Goal: Task Accomplishment & Management: Manage account settings

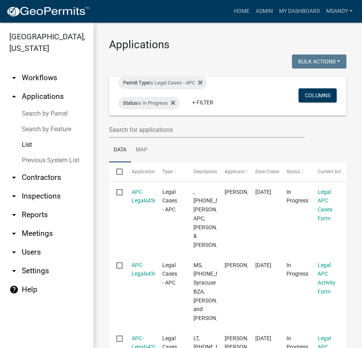
select select "3: 100"
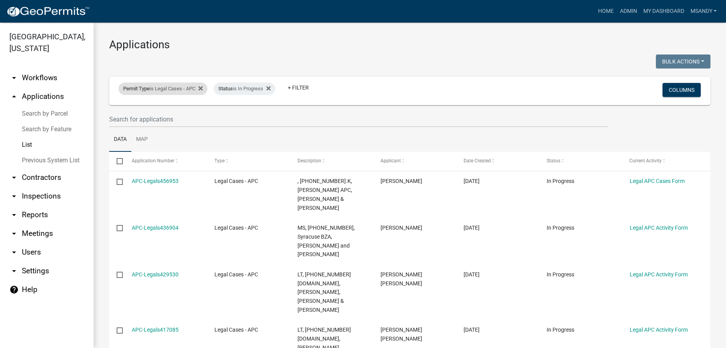
click at [164, 84] on div "Permit Type is Legal Cases - APC" at bounding box center [162, 89] width 89 height 12
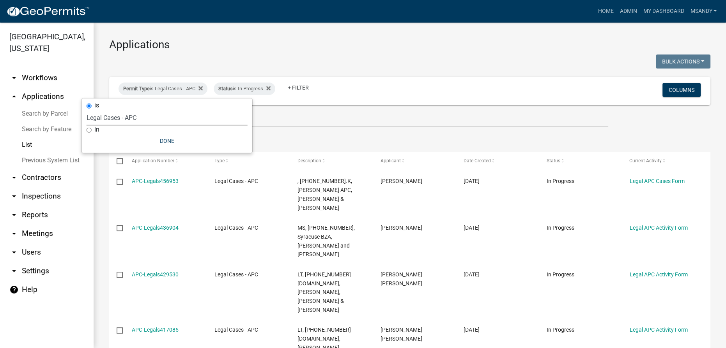
click at [147, 119] on select "Select an option [DATE] Copy Of - Subdivision Plat Application - APC APC Addres…" at bounding box center [167, 118] width 161 height 16
select select "a2c991f8-68ce-43d3-971c-57015753063b"
click at [106, 110] on select "Select an option [DATE] Copy Of - Subdivision Plat Application - APC APC Addres…" at bounding box center [167, 118] width 161 height 16
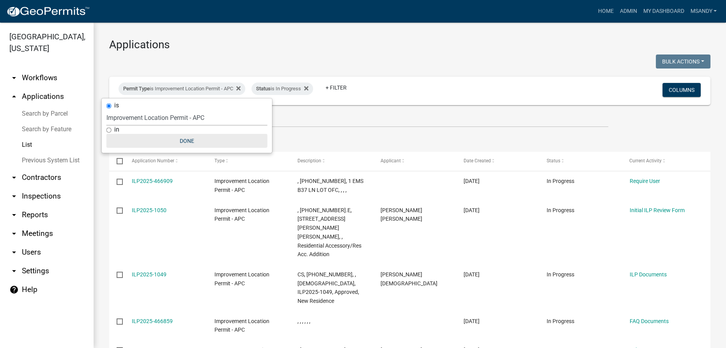
click at [193, 143] on button "Done" at bounding box center [186, 141] width 161 height 14
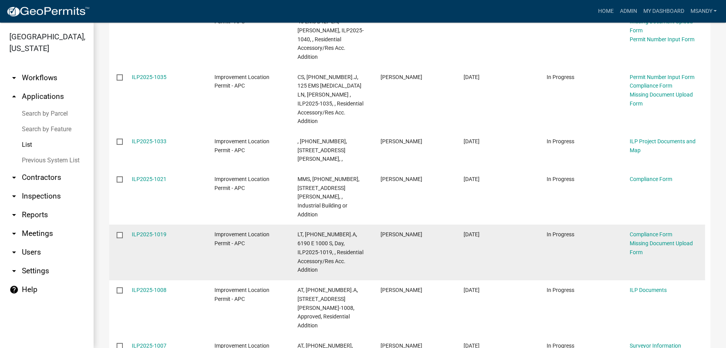
scroll to position [496, 0]
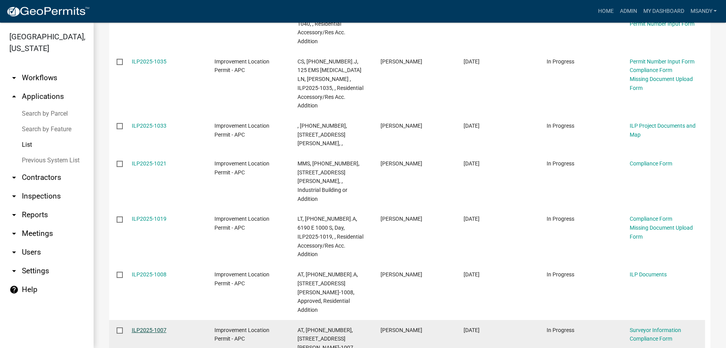
click at [155, 327] on link "ILP2025-1007" at bounding box center [149, 330] width 35 height 6
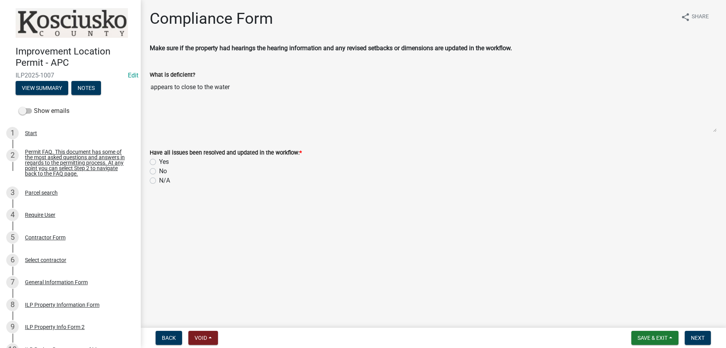
click at [159, 163] on label "Yes" at bounding box center [164, 161] width 10 height 9
click at [159, 162] on input "Yes" at bounding box center [161, 159] width 5 height 5
radio input "true"
drag, startPoint x: 695, startPoint y: 341, endPoint x: 693, endPoint y: 332, distance: 9.5
click at [362, 335] on button "Next" at bounding box center [697, 338] width 26 height 14
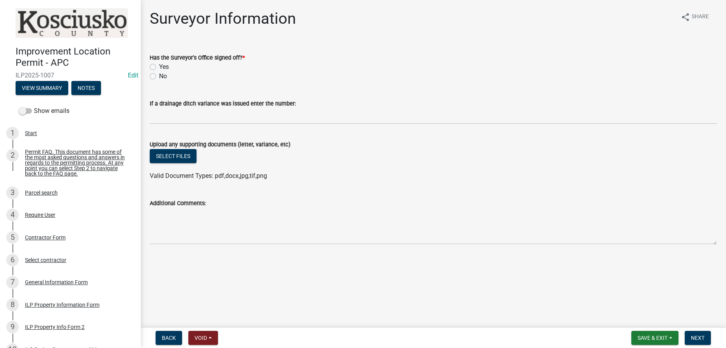
click at [159, 66] on label "Yes" at bounding box center [164, 66] width 10 height 9
click at [159, 66] on input "Yes" at bounding box center [161, 64] width 5 height 5
radio input "true"
click at [362, 342] on button "Next" at bounding box center [697, 338] width 26 height 14
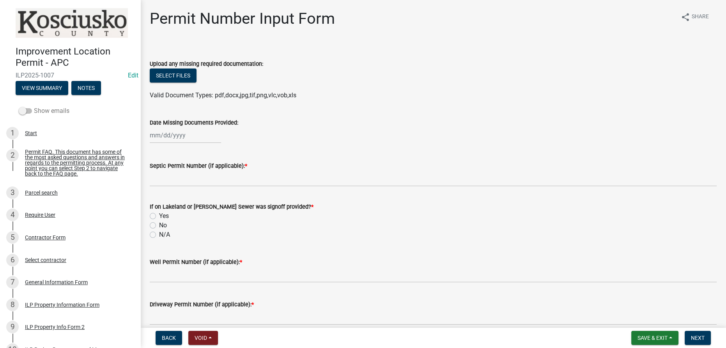
click at [23, 110] on span at bounding box center [25, 110] width 13 height 5
click at [34, 106] on input "Show emails" at bounding box center [34, 106] width 0 height 0
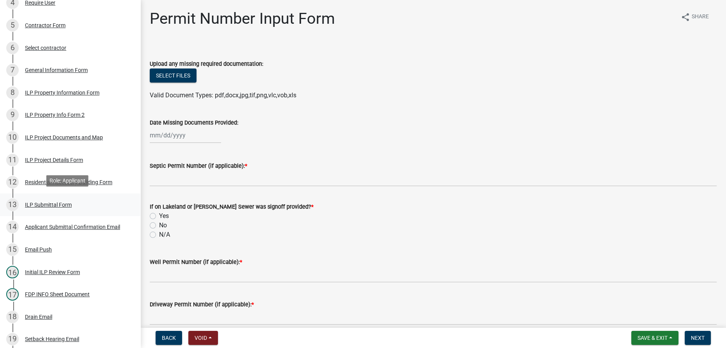
scroll to position [354, 0]
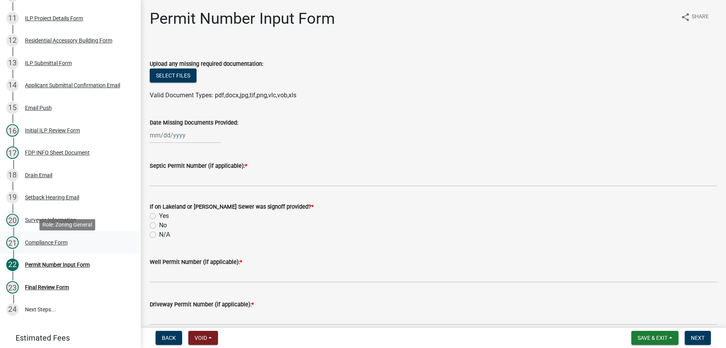
click at [58, 245] on div "Compliance Form" at bounding box center [46, 242] width 42 height 5
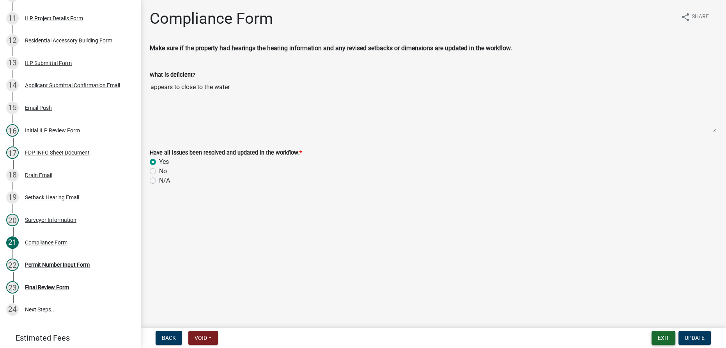
click at [362, 337] on button "Exit" at bounding box center [663, 338] width 24 height 14
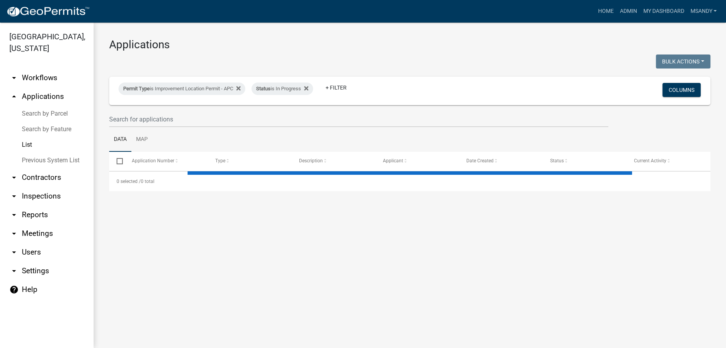
select select "3: 100"
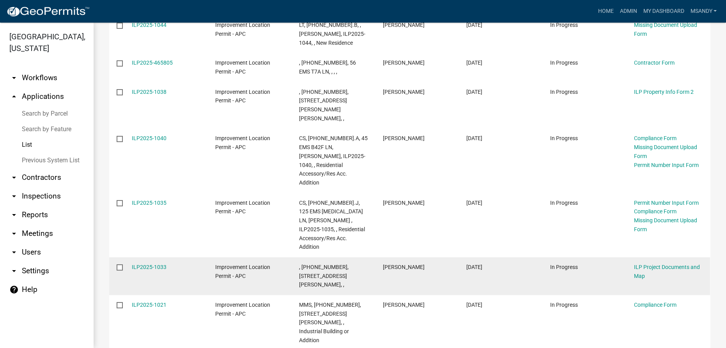
scroll to position [531, 0]
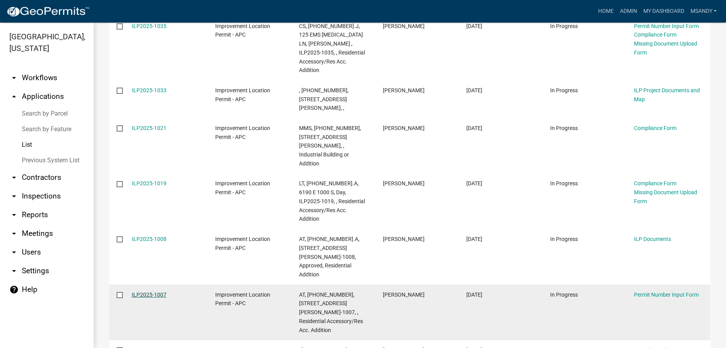
click at [150, 292] on link "ILP2025-1007" at bounding box center [149, 295] width 35 height 6
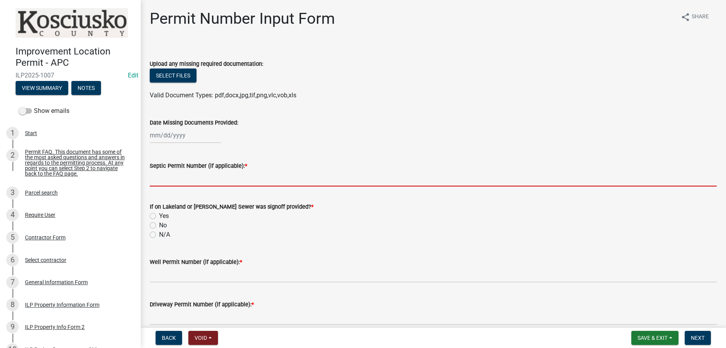
drag, startPoint x: 198, startPoint y: 177, endPoint x: 213, endPoint y: 164, distance: 19.7
click at [198, 177] on input "Septic Permit Number (if applicable): *" at bounding box center [433, 179] width 567 height 16
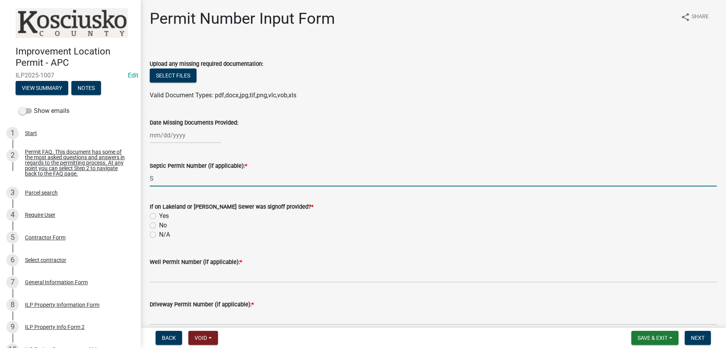
type input "State"
click at [159, 235] on label "N/A" at bounding box center [164, 234] width 11 height 9
click at [159, 235] on input "N/A" at bounding box center [161, 232] width 5 height 5
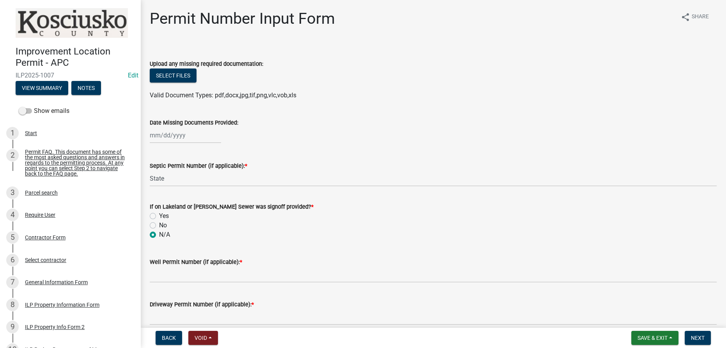
radio input "true"
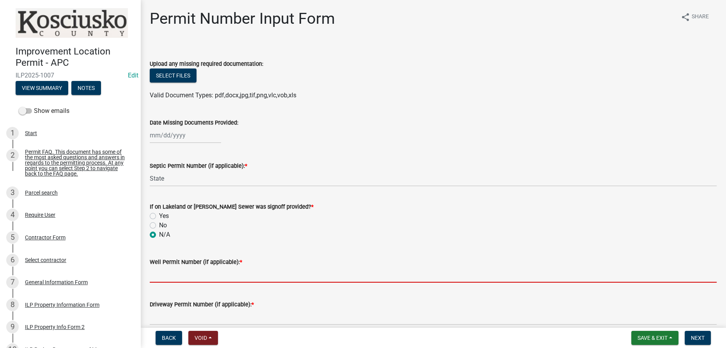
click at [163, 274] on input "Well Permit Number (if applicable): *" at bounding box center [433, 275] width 567 height 16
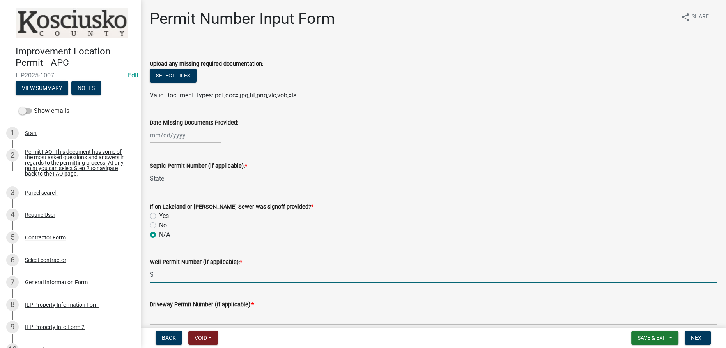
type input "State"
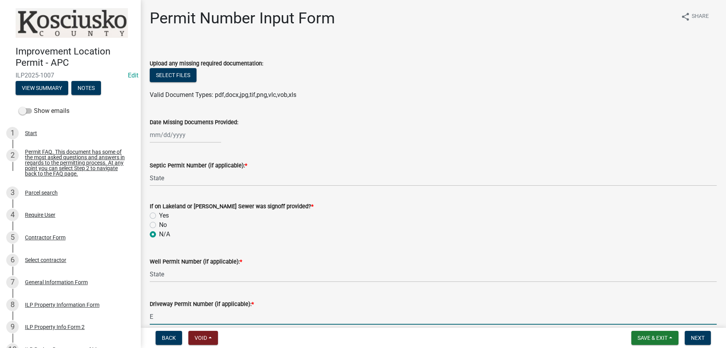
type input "Existing"
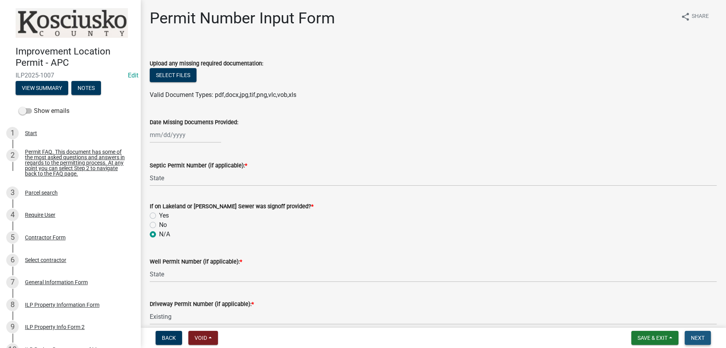
click at [362, 338] on span "Next" at bounding box center [697, 338] width 14 height 6
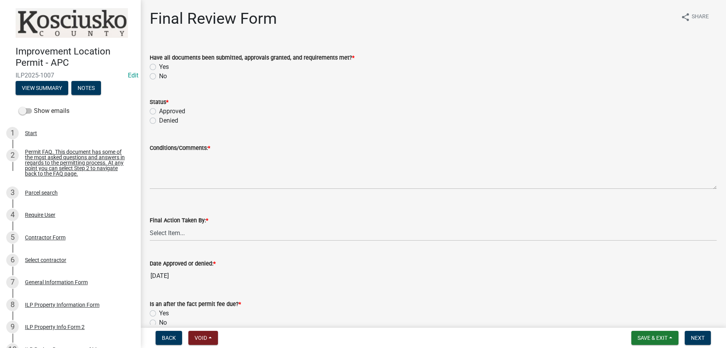
click at [159, 66] on label "Yes" at bounding box center [164, 66] width 10 height 9
click at [159, 66] on input "Yes" at bounding box center [161, 64] width 5 height 5
radio input "true"
click at [159, 111] on label "Approved" at bounding box center [172, 111] width 26 height 9
click at [159, 111] on input "Approved" at bounding box center [161, 109] width 5 height 5
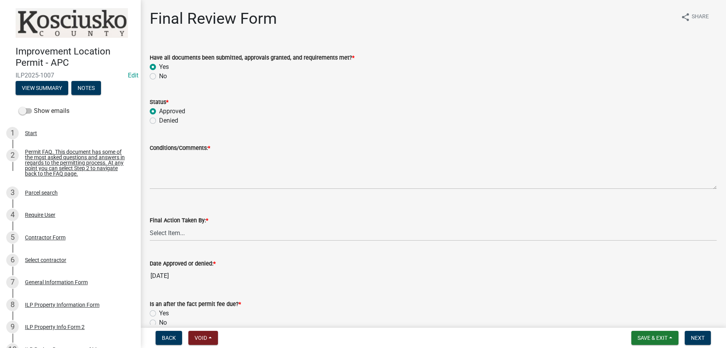
radio input "true"
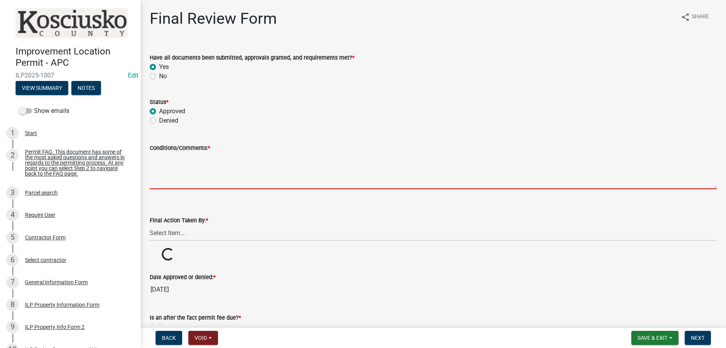
click at [169, 165] on textarea "Conditions/Comments: *" at bounding box center [433, 171] width 567 height 37
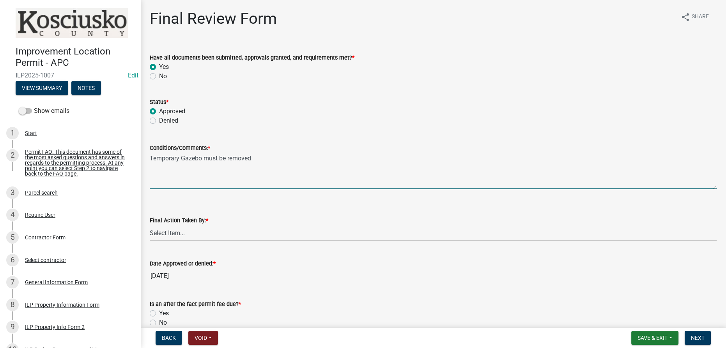
type textarea "Temporary Gazebo must be removed"
click at [170, 230] on select "Select Item... MMS LT AT CS [PERSON_NAME]" at bounding box center [433, 233] width 567 height 16
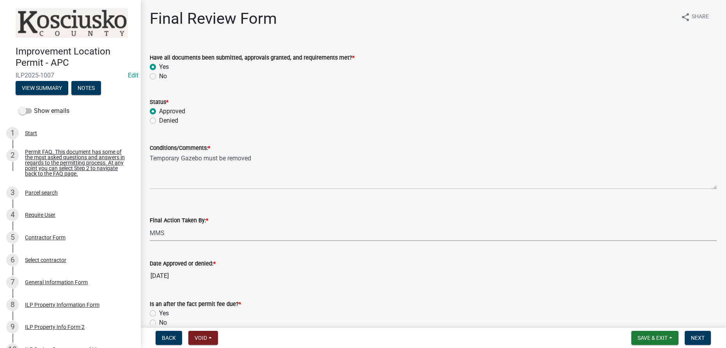
click at [150, 225] on select "Select Item... MMS LT AT CS [PERSON_NAME]" at bounding box center [433, 233] width 567 height 16
select select "4d3913d6-5a87-4fbb-afdb-cf4209782895"
click at [362, 340] on span "Save & Exit" at bounding box center [652, 338] width 30 height 6
click at [362, 296] on button "Save" at bounding box center [647, 299] width 62 height 19
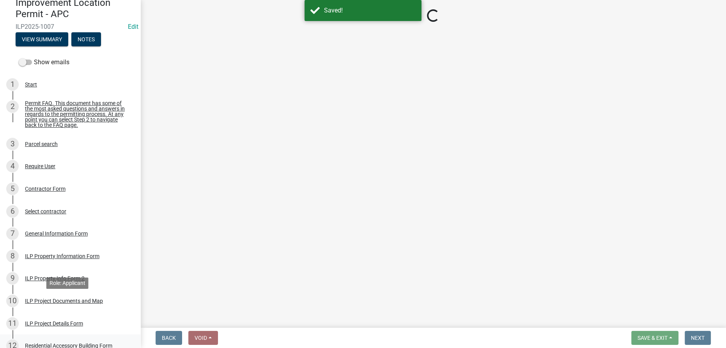
scroll to position [106, 0]
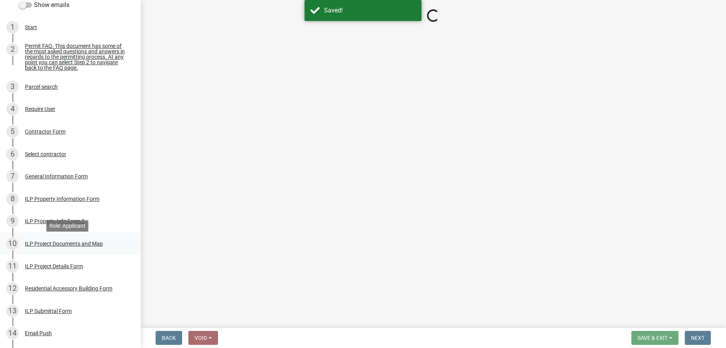
click at [56, 247] on div "ILP Project Documents and Map" at bounding box center [64, 243] width 78 height 5
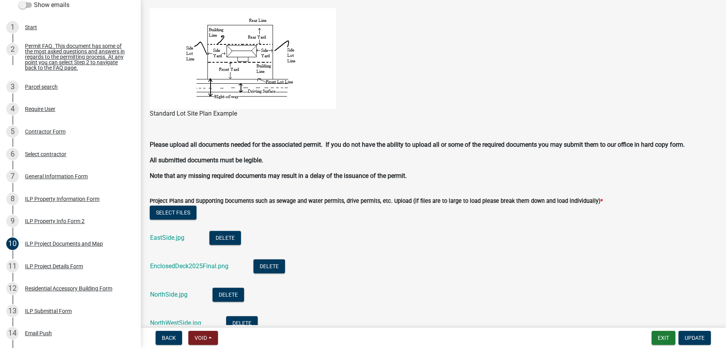
scroll to position [637, 0]
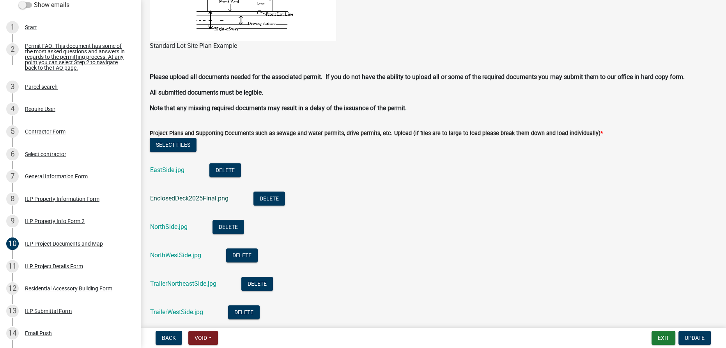
click at [178, 198] on link "EnclosedDeck2025Final.png" at bounding box center [189, 198] width 78 height 7
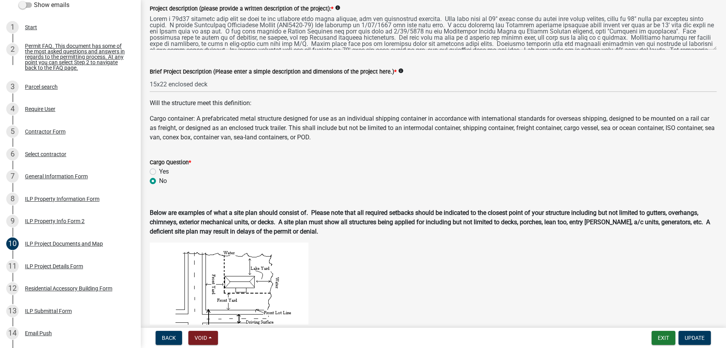
scroll to position [141, 0]
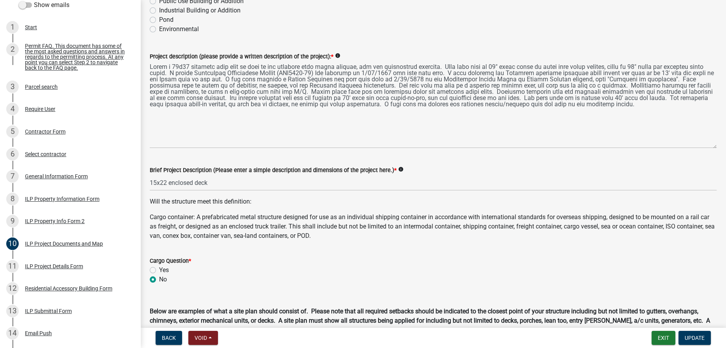
drag, startPoint x: 710, startPoint y: 95, endPoint x: 712, endPoint y: 146, distance: 51.1
click at [362, 146] on div "Project description (please provide a written description of the project): * in…" at bounding box center [433, 95] width 578 height 108
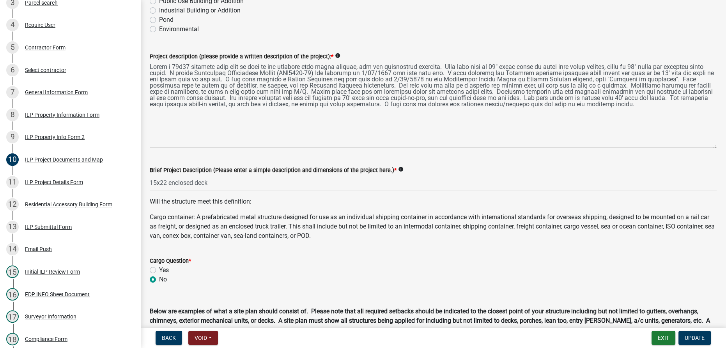
scroll to position [283, 0]
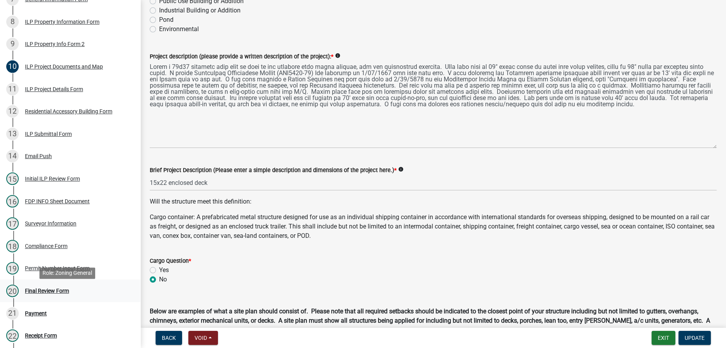
click at [42, 294] on div "Final Review Form" at bounding box center [47, 290] width 44 height 5
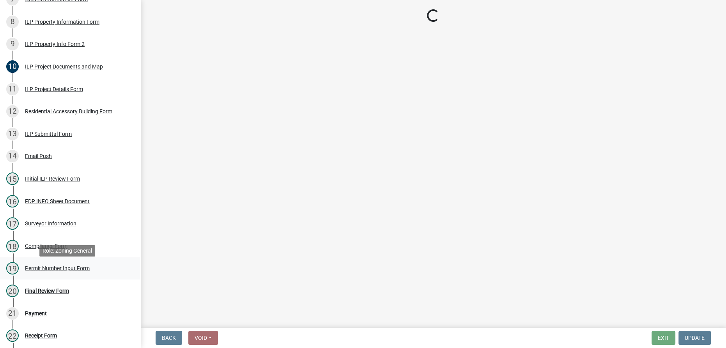
select select "4d3913d6-5a87-4fbb-afdb-cf4209782895"
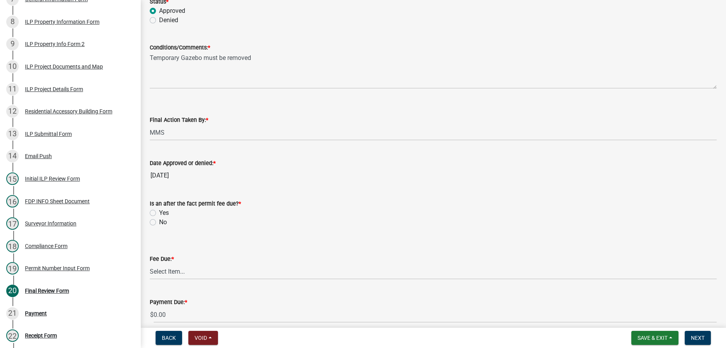
scroll to position [106, 0]
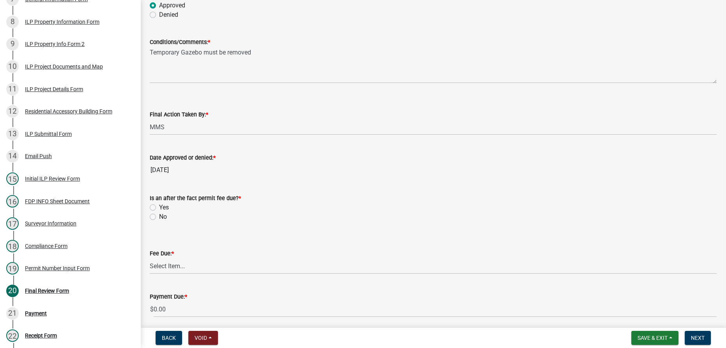
click at [159, 216] on label "No" at bounding box center [163, 216] width 8 height 9
click at [159, 216] on input "No" at bounding box center [161, 214] width 5 height 5
radio input "true"
click at [169, 267] on select "Select Item... N/A $10.00 $25.00 $125.00 $250 $500 $500 + $10.00 for every 10 s…" at bounding box center [433, 266] width 567 height 16
click at [150, 258] on select "Select Item... N/A $10.00 $25.00 $125.00 $250 $500 $500 + $10.00 for every 10 s…" at bounding box center [433, 266] width 567 height 16
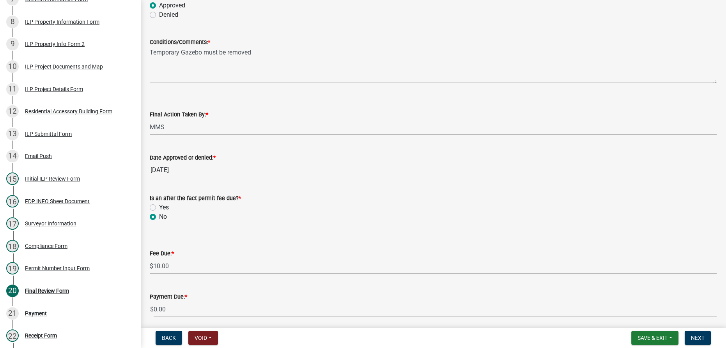
select select "6f482d1d-eb35-47e6-92b0-143404755581"
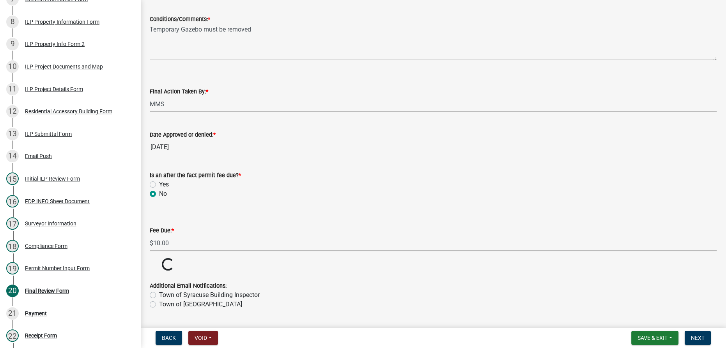
scroll to position [150, 0]
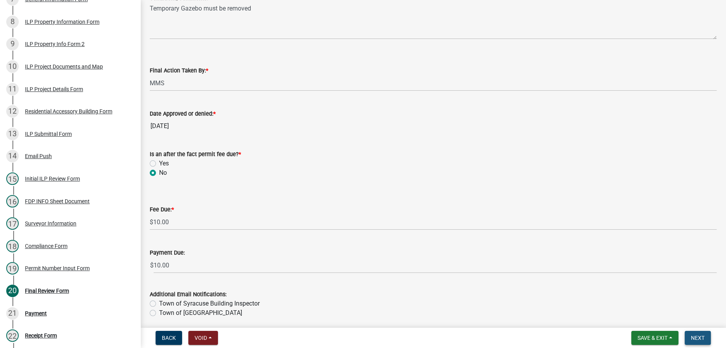
click at [362, 339] on span "Next" at bounding box center [697, 338] width 14 height 6
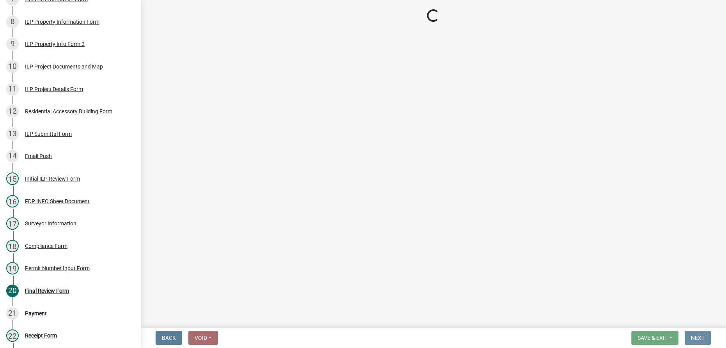
scroll to position [0, 0]
select select "3: 3"
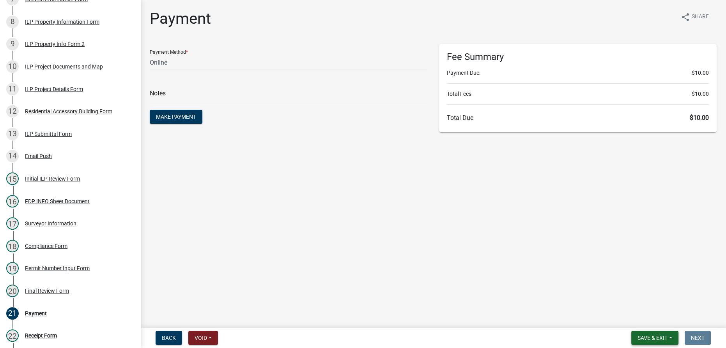
click at [362, 341] on span "Save & Exit" at bounding box center [652, 338] width 30 height 6
click at [362, 320] on button "Save & Exit" at bounding box center [647, 318] width 62 height 19
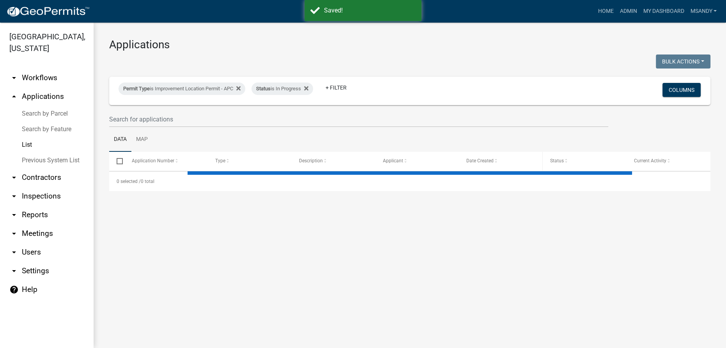
select select "3: 100"
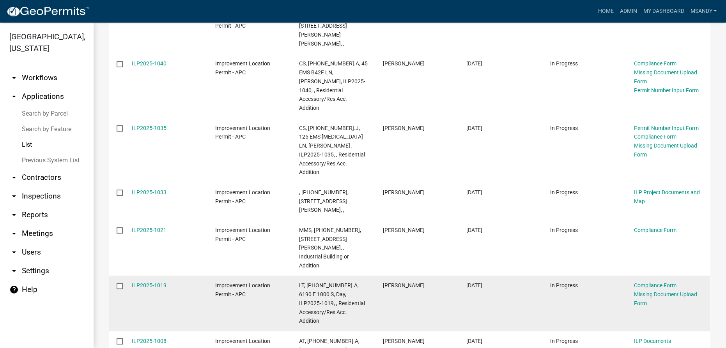
scroll to position [429, 0]
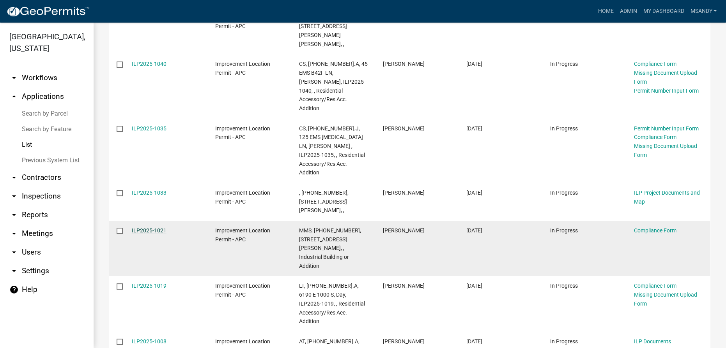
click at [152, 228] on link "ILP2025-1021" at bounding box center [149, 231] width 35 height 6
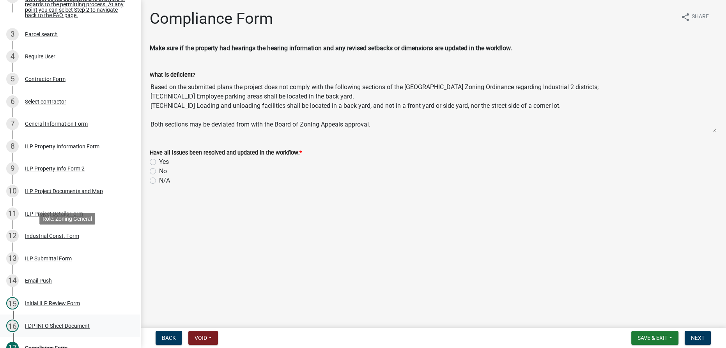
scroll to position [248, 0]
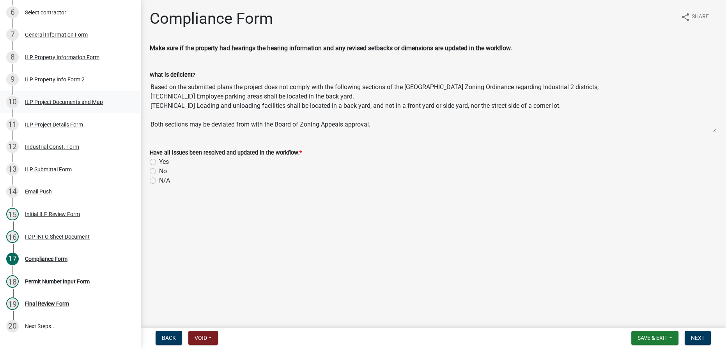
click at [55, 102] on div "10 ILP Project Documents and Map" at bounding box center [67, 102] width 122 height 12
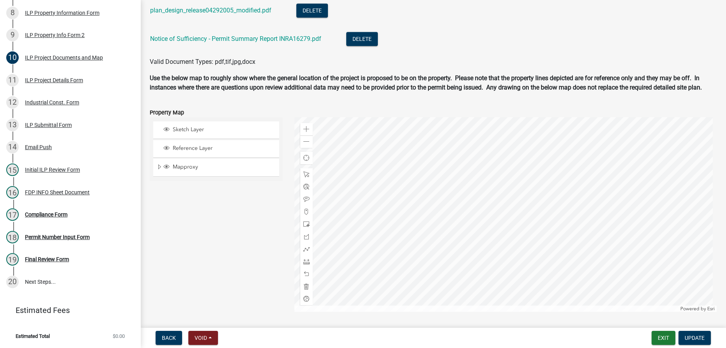
scroll to position [907, 0]
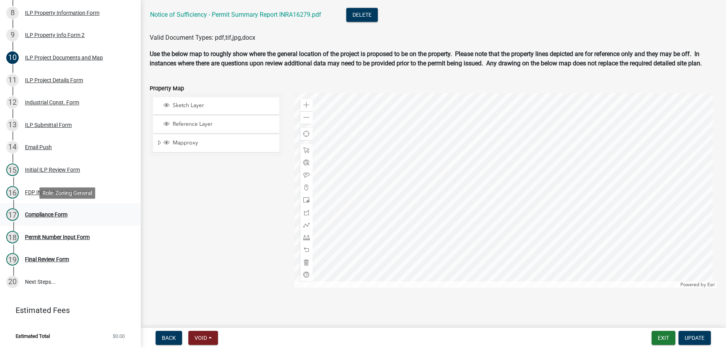
click at [50, 214] on div "Compliance Form" at bounding box center [46, 214] width 42 height 5
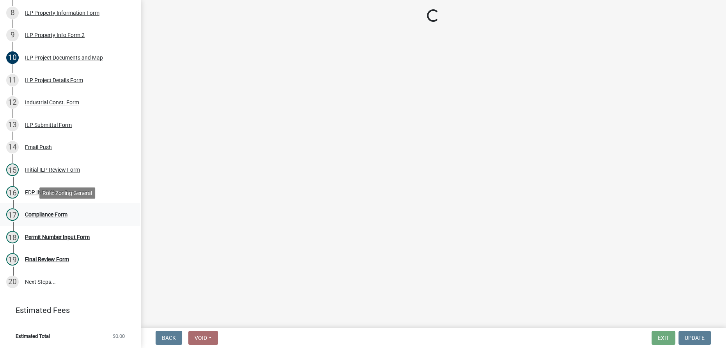
scroll to position [0, 0]
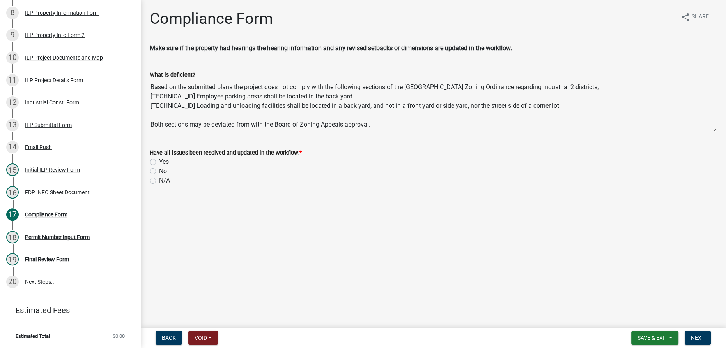
click at [159, 161] on label "Yes" at bounding box center [164, 161] width 10 height 9
click at [159, 161] on input "Yes" at bounding box center [161, 159] width 5 height 5
radio input "true"
click at [362, 338] on button "Next" at bounding box center [697, 338] width 26 height 14
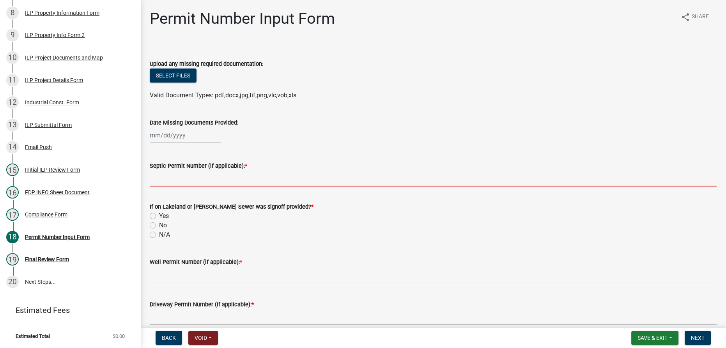
click at [177, 179] on input "Septic Permit Number (if applicable): *" at bounding box center [433, 179] width 567 height 16
type input "Syracuse Sewer"
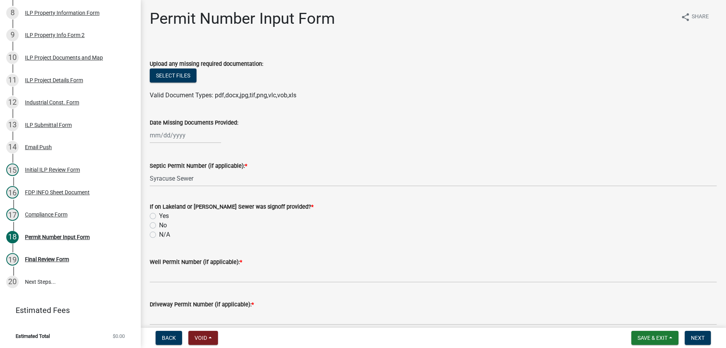
click at [159, 234] on label "N/A" at bounding box center [164, 234] width 11 height 9
click at [159, 234] on input "N/A" at bounding box center [161, 232] width 5 height 5
radio input "true"
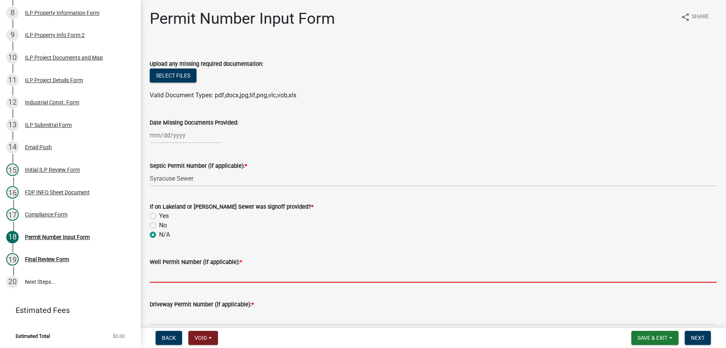
click at [184, 278] on input "Well Permit Number (if applicable): *" at bounding box center [433, 275] width 567 height 16
type input "Syracuse Water"
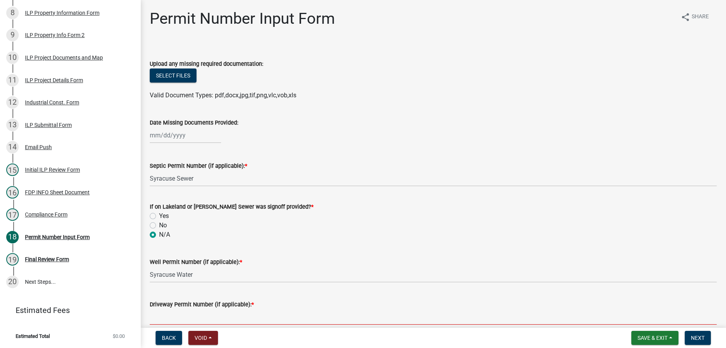
click at [190, 314] on input "Driveway Permit Number (if applicable): *" at bounding box center [433, 317] width 567 height 16
type input "Syracuse Cut"
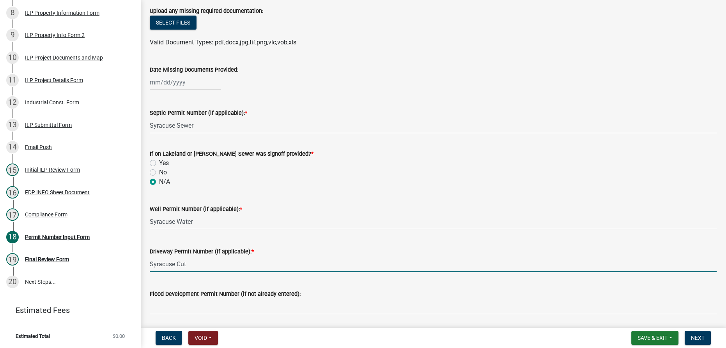
scroll to position [141, 0]
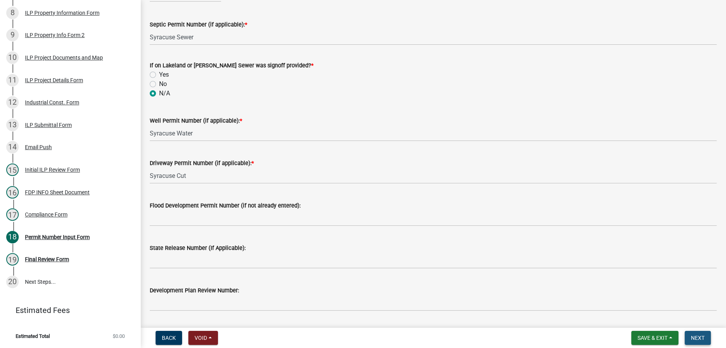
click at [362, 341] on span "Next" at bounding box center [697, 338] width 14 height 6
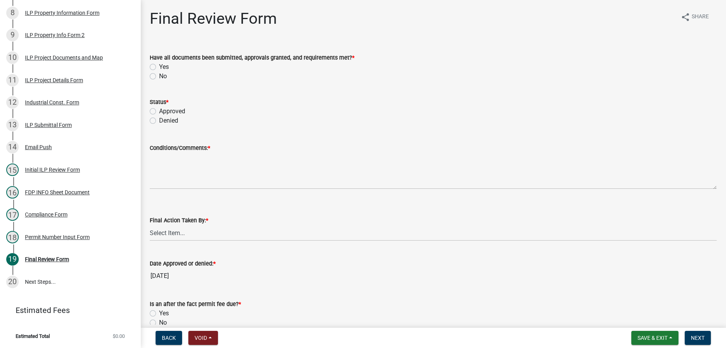
click at [159, 65] on label "Yes" at bounding box center [164, 66] width 10 height 9
click at [159, 65] on input "Yes" at bounding box center [161, 64] width 5 height 5
radio input "true"
click at [159, 112] on label "Approved" at bounding box center [172, 111] width 26 height 9
click at [159, 112] on input "Approved" at bounding box center [161, 109] width 5 height 5
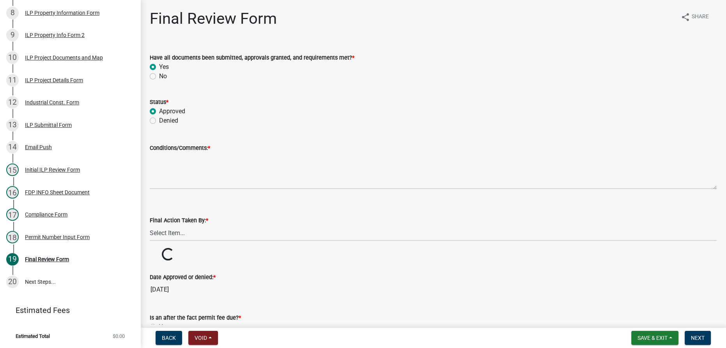
radio input "true"
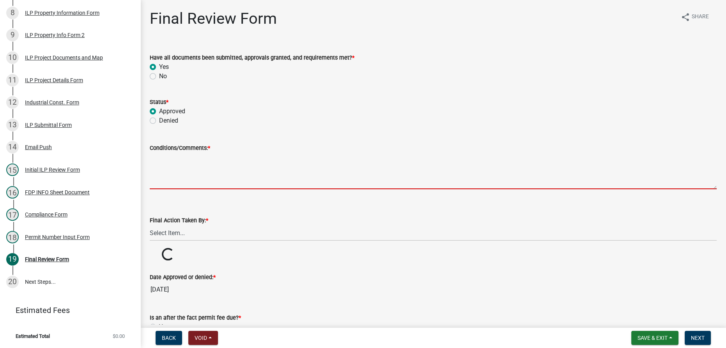
click at [160, 161] on textarea "Conditions/Comments: *" at bounding box center [433, 171] width 567 height 37
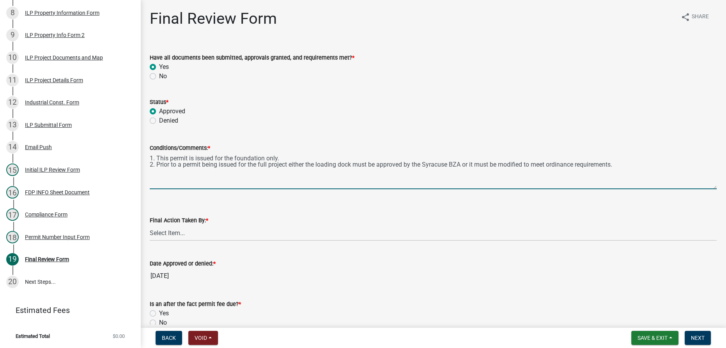
type textarea "1. This permit is issued for the foundation only. 2. Prior to a permit being is…"
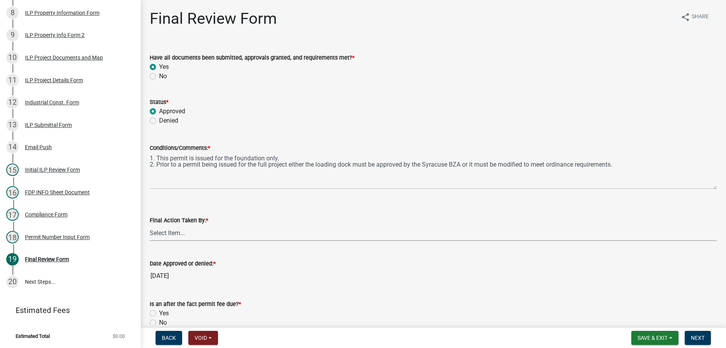
click at [194, 234] on select "Select Item... MMS LT AT CS [PERSON_NAME]" at bounding box center [433, 233] width 567 height 16
click at [150, 225] on select "Select Item... MMS LT AT CS [PERSON_NAME]" at bounding box center [433, 233] width 567 height 16
select select "4d3913d6-5a87-4fbb-afdb-cf4209782895"
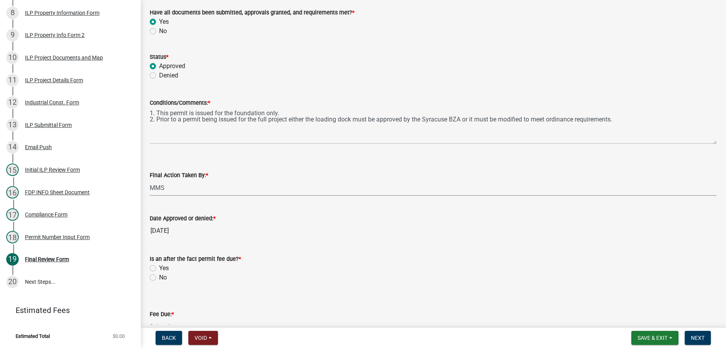
scroll to position [141, 0]
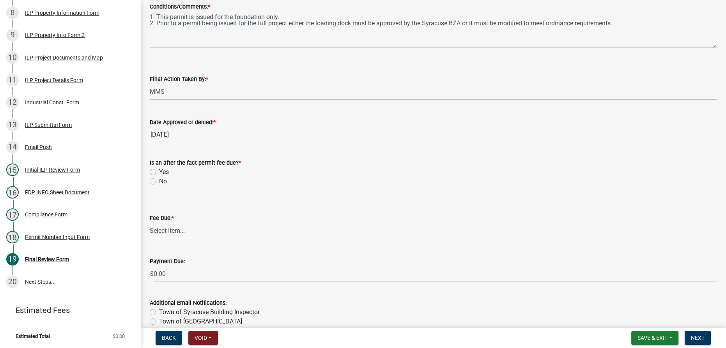
click at [159, 181] on label "No" at bounding box center [163, 181] width 8 height 9
click at [159, 181] on input "No" at bounding box center [161, 179] width 5 height 5
radio input "true"
click at [207, 230] on select "Select Item... N/A $10.00 $25.00 $125.00 $250 $500 $500 + $10.00 for every 10 s…" at bounding box center [433, 231] width 567 height 16
click at [150, 223] on select "Select Item... N/A $10.00 $25.00 $125.00 $250 $500 $500 + $10.00 for every 10 s…" at bounding box center [433, 231] width 567 height 16
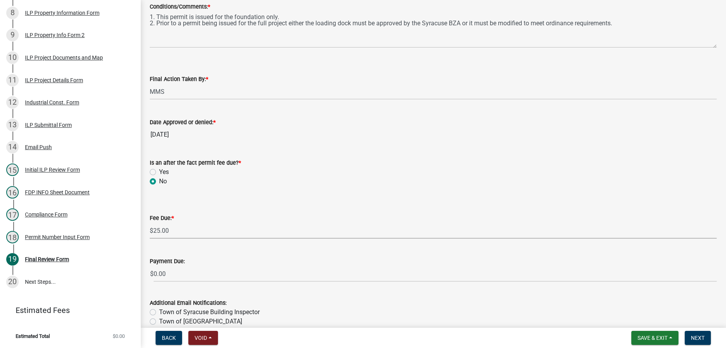
select select "71256567-8c52-414d-b434-ae6b266e1a0e"
click at [362, 339] on span "Save & Exit" at bounding box center [652, 338] width 30 height 6
click at [362, 317] on button "Save & Exit" at bounding box center [647, 318] width 62 height 19
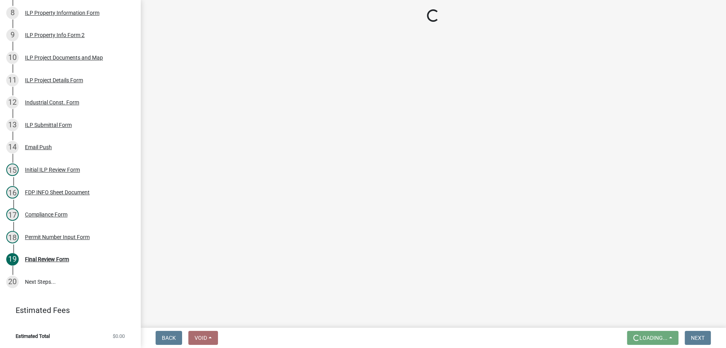
scroll to position [0, 0]
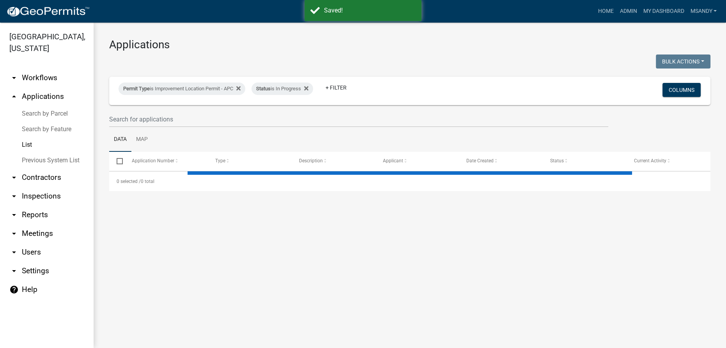
select select "3: 100"
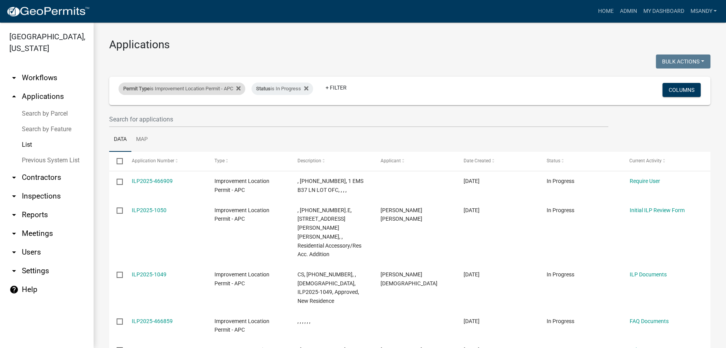
click at [152, 89] on div "Permit Type is Improvement Location Permit - APC" at bounding box center [181, 89] width 127 height 12
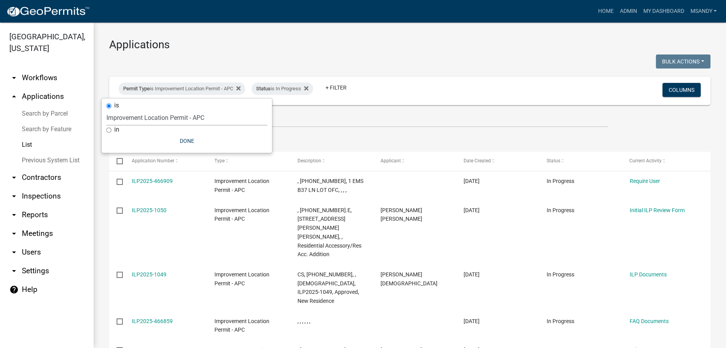
click at [155, 116] on select "Select an option [DATE] Copy Of - Subdivision Plat Application - APC APC Addres…" at bounding box center [186, 118] width 161 height 16
select select "06555e07-7e79-4569-9f73-610b83aead0f"
click at [106, 110] on select "Select an option [DATE] Copy Of - Subdivision Plat Application - APC APC Addres…" at bounding box center [186, 118] width 161 height 16
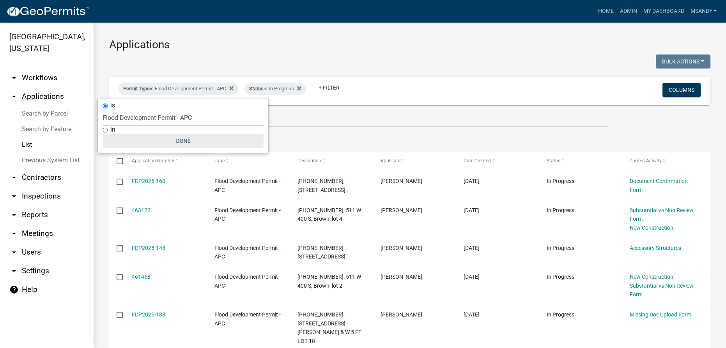
click at [178, 144] on button "Done" at bounding box center [182, 141] width 161 height 14
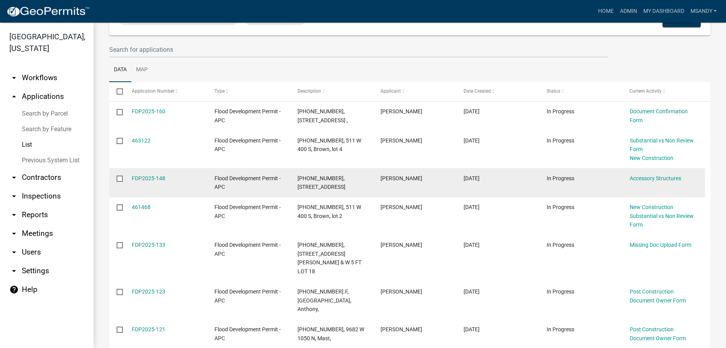
scroll to position [71, 0]
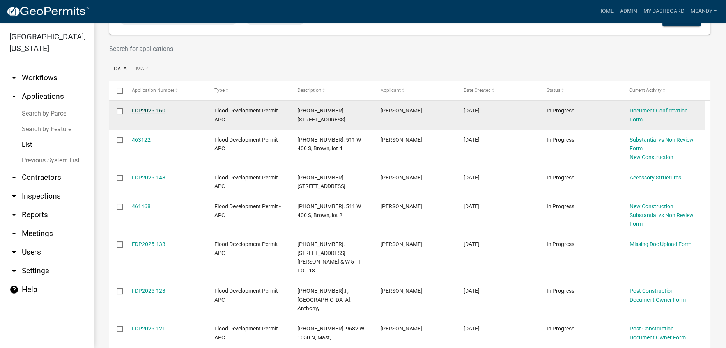
click at [147, 111] on link "FDP2025-160" at bounding box center [149, 111] width 34 height 6
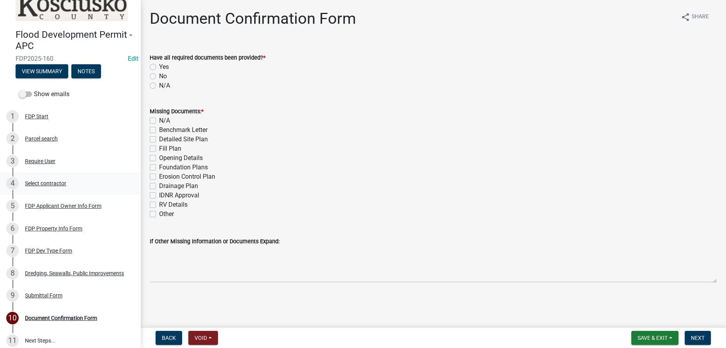
scroll to position [22, 0]
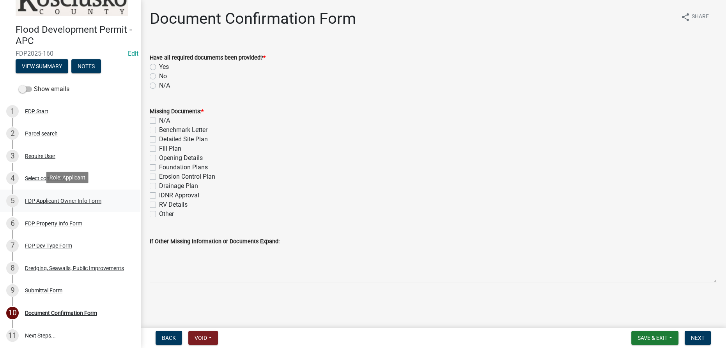
click at [81, 198] on div "FDP Applicant Owner Info Form" at bounding box center [63, 200] width 76 height 5
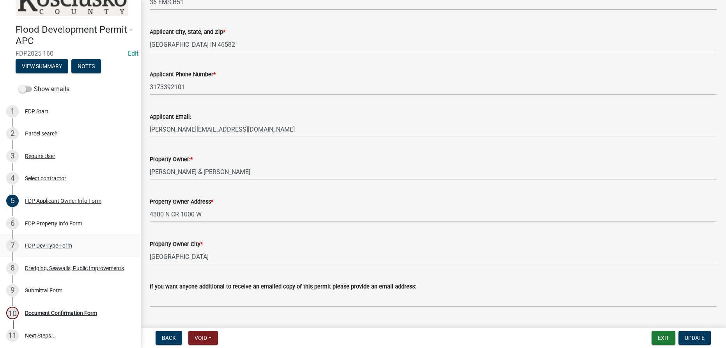
scroll to position [258, 0]
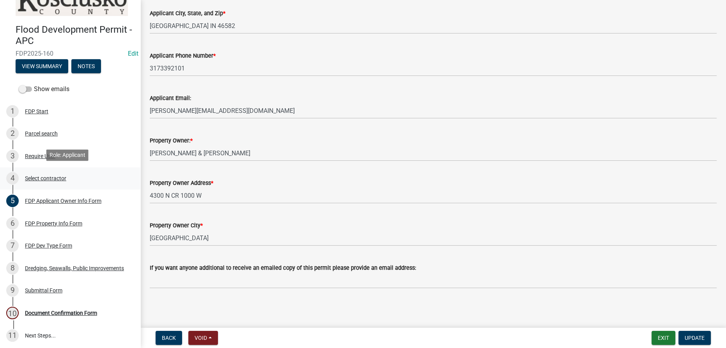
click at [39, 176] on div "Select contractor" at bounding box center [45, 178] width 41 height 5
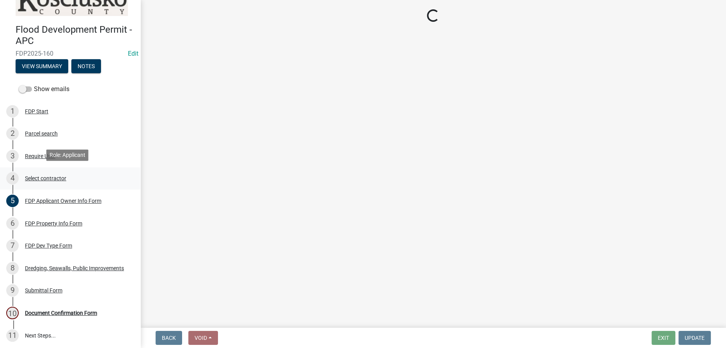
scroll to position [0, 0]
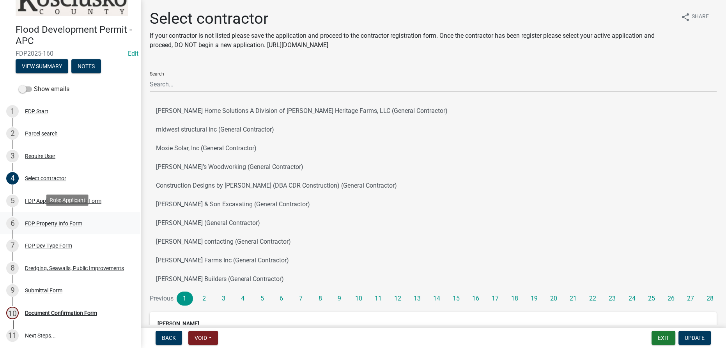
click at [35, 221] on div "FDP Property Info Form" at bounding box center [53, 223] width 57 height 5
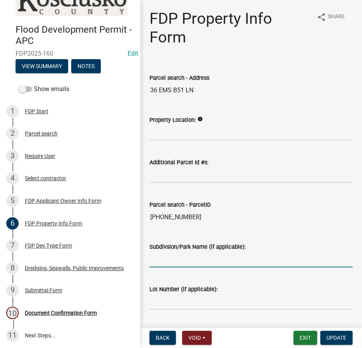
click at [208, 258] on input "Subdivsion/Park Name (if applicable):" at bounding box center [251, 260] width 203 height 16
type input "White Harbour on Big [PERSON_NAME]"
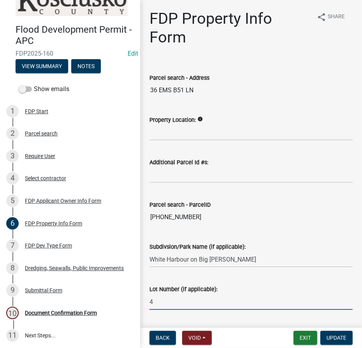
scroll to position [63, 0]
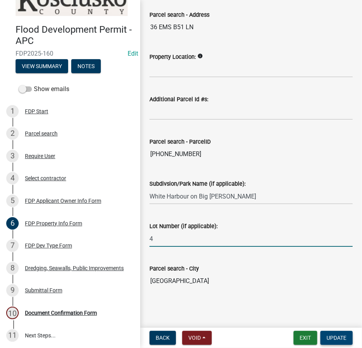
type input "4"
click at [333, 336] on span "Update" at bounding box center [337, 338] width 20 height 6
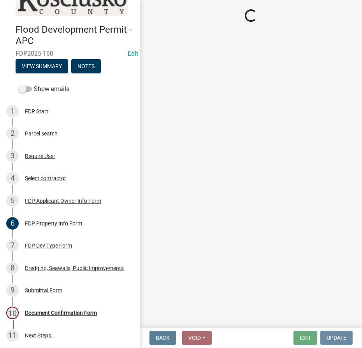
scroll to position [0, 0]
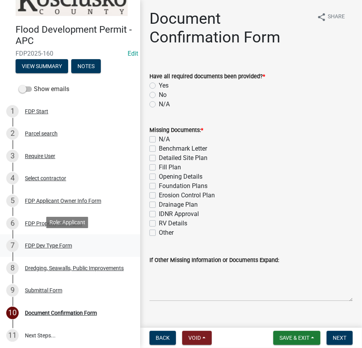
click at [35, 244] on div "FDP Dev Type Form" at bounding box center [48, 245] width 47 height 5
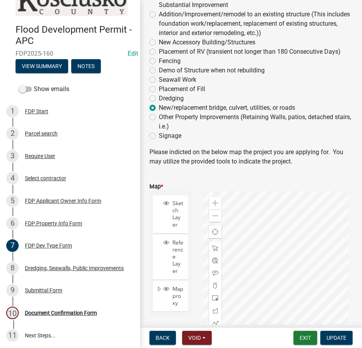
scroll to position [35, 0]
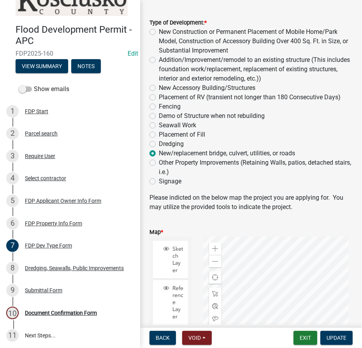
click at [159, 89] on label "New Accessory Building/Structures" at bounding box center [207, 87] width 97 height 9
click at [159, 88] on input "New Accessory Building/Structures" at bounding box center [161, 85] width 5 height 5
radio input "true"
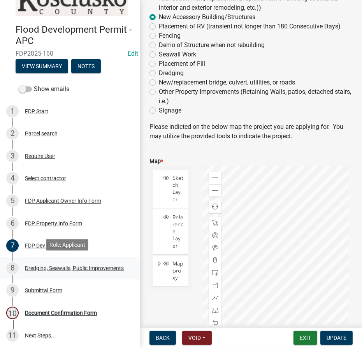
click at [50, 267] on div "Dredging, Seawalls, Public Improvements" at bounding box center [74, 268] width 99 height 5
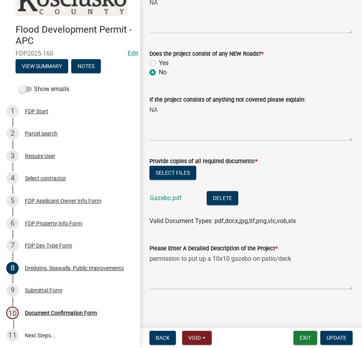
scroll to position [132, 0]
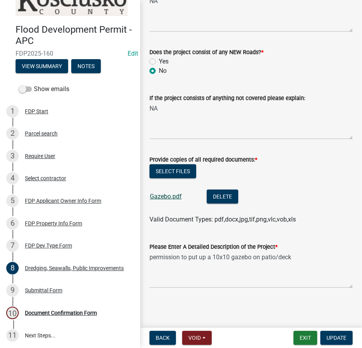
click at [156, 197] on link "Gazebo.pdf" at bounding box center [166, 196] width 32 height 7
click at [55, 243] on div "FDP Dev Type Form" at bounding box center [48, 245] width 47 height 5
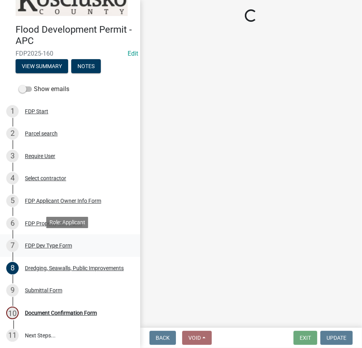
scroll to position [0, 0]
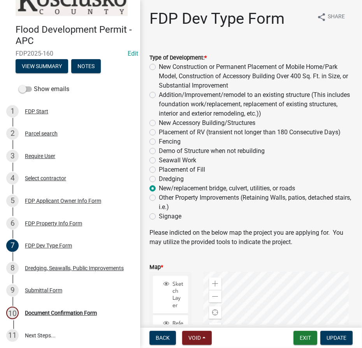
click at [156, 93] on div "Addition/Improvement/remodel to an existing structure (This includes foundation…" at bounding box center [251, 104] width 203 height 28
click at [159, 123] on label "New Accessory Building/Structures" at bounding box center [207, 122] width 97 height 9
click at [159, 123] on input "New Accessory Building/Structures" at bounding box center [161, 120] width 5 height 5
radio input "true"
click at [333, 339] on span "Update" at bounding box center [337, 338] width 20 height 6
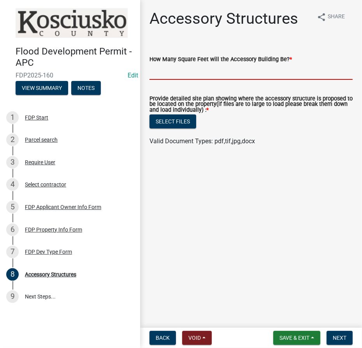
click at [158, 69] on input "text" at bounding box center [251, 72] width 203 height 16
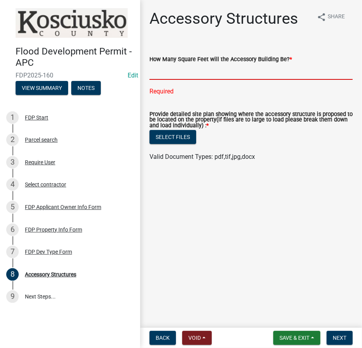
click at [199, 73] on input "text" at bounding box center [251, 72] width 203 height 16
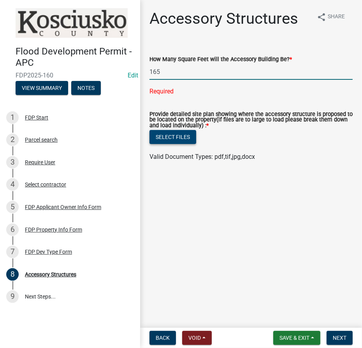
type input "165"
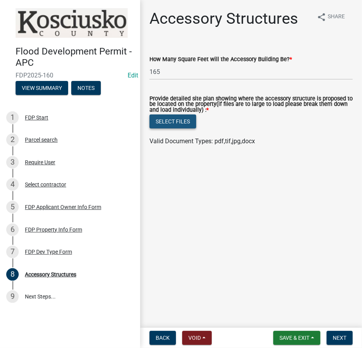
click at [179, 136] on wm-upload "Select files Valid Document Types: pdf,tif,jpg,docx" at bounding box center [251, 131] width 203 height 32
click at [185, 122] on button "Select files" at bounding box center [173, 122] width 47 height 14
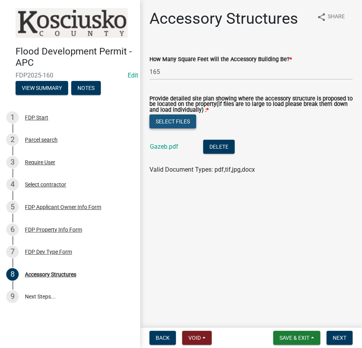
click at [168, 124] on button "Select files" at bounding box center [173, 122] width 47 height 14
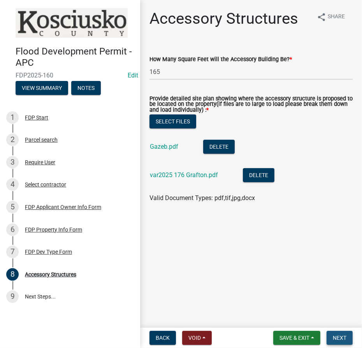
click at [337, 340] on span "Next" at bounding box center [340, 338] width 14 height 6
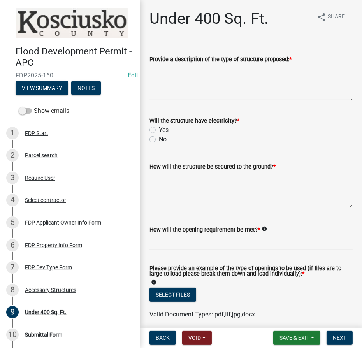
click at [170, 75] on textarea "Provide a description of the type of structure proposed: *" at bounding box center [251, 82] width 203 height 37
type textarea "11'x15' open paviolon"
click at [159, 141] on label "No" at bounding box center [163, 139] width 8 height 9
click at [159, 140] on input "No" at bounding box center [161, 137] width 5 height 5
radio input "true"
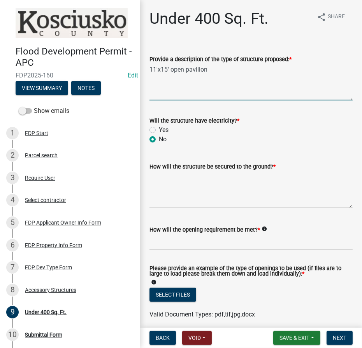
type textarea "11'x15' open pavilion"
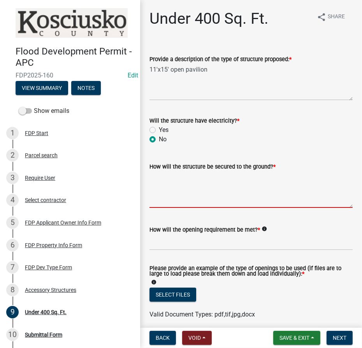
click at [184, 184] on textarea "How will the structure be secured to the ground? *" at bounding box center [251, 189] width 203 height 37
type textarea "Bolted to deck"
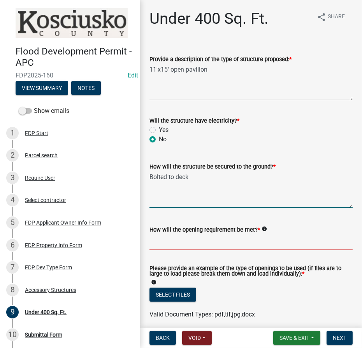
click at [230, 239] on input "How will the opening requirement be met? *" at bounding box center [251, 243] width 203 height 16
type input "n/a"
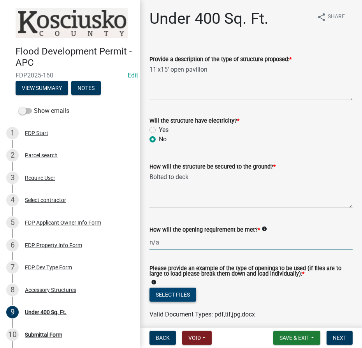
click at [176, 296] on button "Select files" at bounding box center [173, 295] width 47 height 14
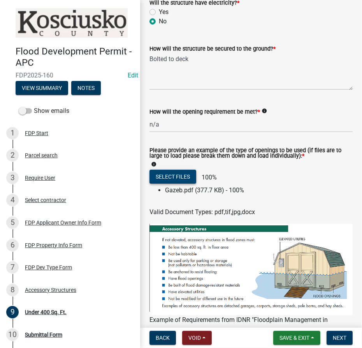
scroll to position [161, 0]
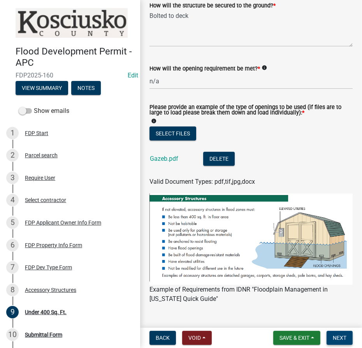
click at [334, 340] on span "Next" at bounding box center [340, 338] width 14 height 6
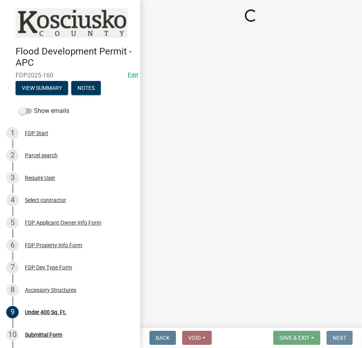
scroll to position [0, 0]
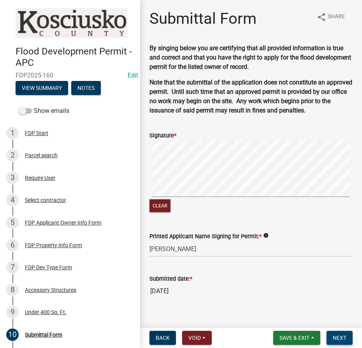
click at [344, 337] on span "Next" at bounding box center [340, 338] width 14 height 6
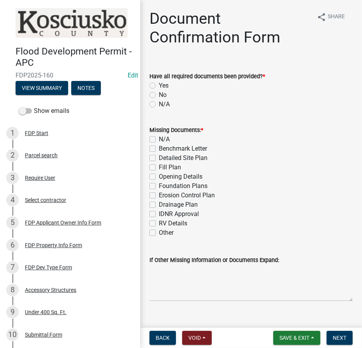
click at [159, 84] on label "Yes" at bounding box center [164, 85] width 10 height 9
click at [159, 84] on input "Yes" at bounding box center [161, 83] width 5 height 5
radio input "true"
click at [159, 139] on label "N/A" at bounding box center [164, 139] width 11 height 9
click at [159, 139] on input "N/A" at bounding box center [161, 137] width 5 height 5
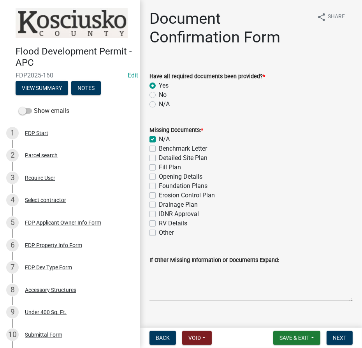
checkbox input "true"
checkbox input "false"
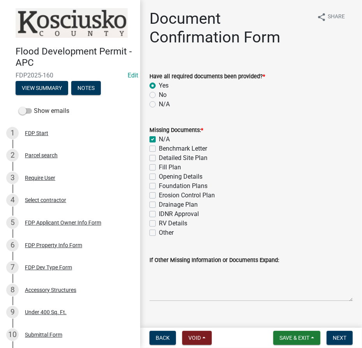
checkbox input "false"
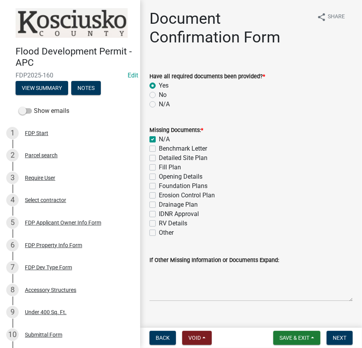
checkbox input "false"
click at [344, 340] on span "Next" at bounding box center [340, 338] width 14 height 6
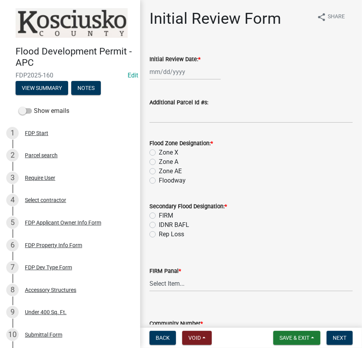
select select "8"
select select "2025"
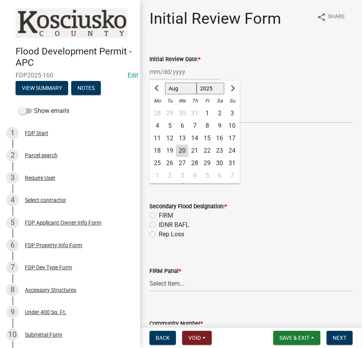
click at [164, 75] on div "[PERSON_NAME] Feb Mar Apr [PERSON_NAME][DATE] Oct Nov [DATE] 1526 1527 1528 152…" at bounding box center [185, 72] width 71 height 16
click at [179, 152] on div "20" at bounding box center [182, 151] width 12 height 12
type input "[DATE]"
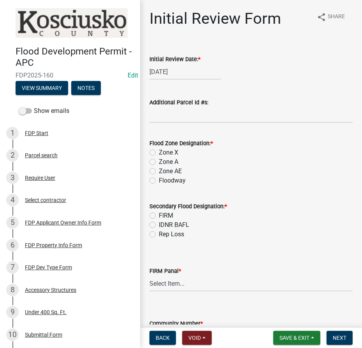
click at [159, 170] on label "Zone AE" at bounding box center [170, 171] width 23 height 9
click at [159, 170] on input "Zone AE" at bounding box center [161, 169] width 5 height 5
radio input "true"
click at [159, 214] on label "FIRM" at bounding box center [166, 215] width 14 height 9
click at [159, 214] on input "FIRM" at bounding box center [161, 213] width 5 height 5
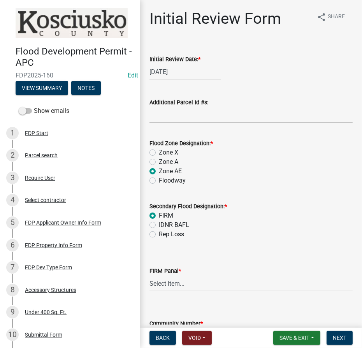
radio input "true"
click at [196, 279] on select "Select Item... 0020 0040 0045 0065 0067 0070 0086 0090 0095 0110 0120 0140 0145…" at bounding box center [251, 284] width 203 height 16
click at [150, 276] on select "Select Item... 0020 0040 0045 0065 0067 0070 0086 0090 0095 0110 0120 0140 0145…" at bounding box center [251, 284] width 203 height 16
select select "274e195b-1867-4ec5-92d0-38f0641a2bb5"
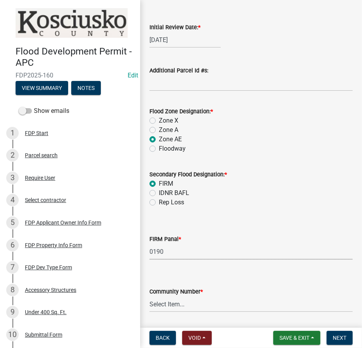
scroll to position [57, 0]
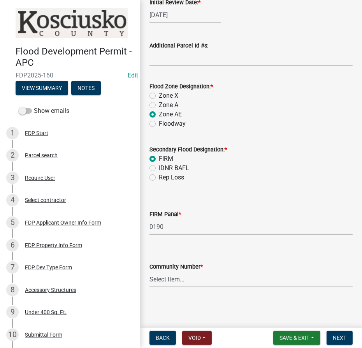
click at [211, 286] on select "Select Item... Kos Co - Unincop - 180121 Town of [GEOGRAPHIC_DATA] - 180382 Tow…" at bounding box center [251, 280] width 203 height 16
click at [150, 272] on select "Select Item... Kos Co - Unincop - 180121 Town of [GEOGRAPHIC_DATA] - 180382 Tow…" at bounding box center [251, 280] width 203 height 16
select select "1d0925c7-9c1e-4f6f-b7f6-1bc109fea0dc"
click at [334, 341] on span "Next" at bounding box center [340, 338] width 14 height 6
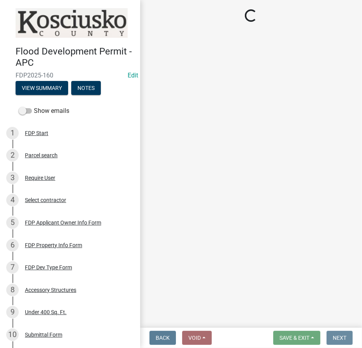
scroll to position [0, 0]
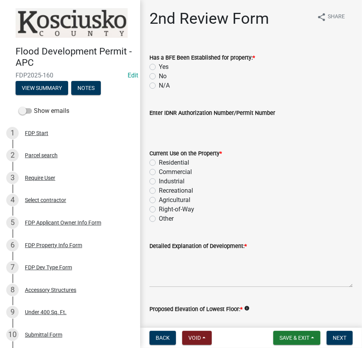
click at [159, 69] on label "Yes" at bounding box center [164, 66] width 10 height 9
click at [159, 67] on input "Yes" at bounding box center [161, 64] width 5 height 5
radio input "true"
click at [159, 162] on label "Residential" at bounding box center [174, 162] width 30 height 9
click at [159, 162] on input "Residential" at bounding box center [161, 160] width 5 height 5
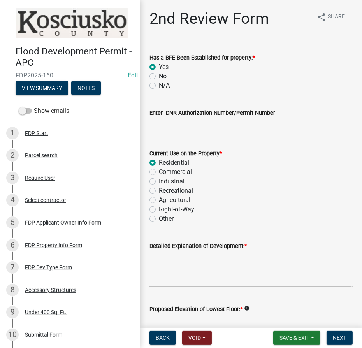
radio input "true"
click at [168, 258] on textarea "Detailed Explanation of Development: *" at bounding box center [251, 269] width 203 height 37
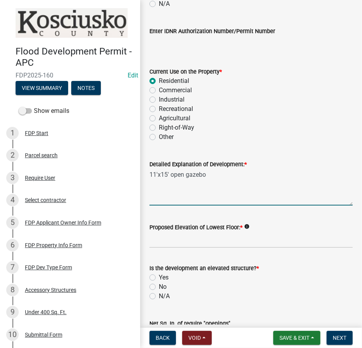
scroll to position [177, 0]
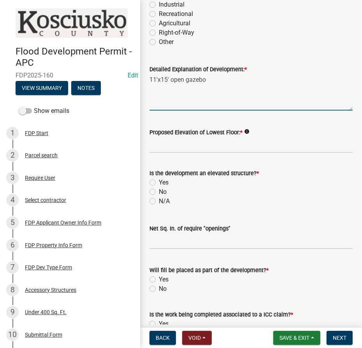
type textarea "11'x15' open gazebo"
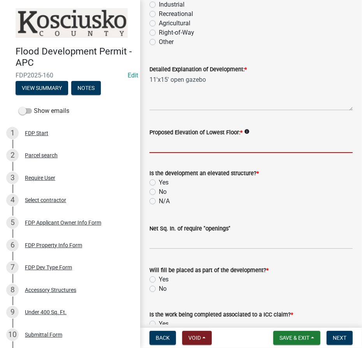
click at [186, 147] on input "Proposed Elevation of Lowest Floor: *" at bounding box center [251, 145] width 203 height 16
type input "existing"
click at [156, 199] on div "N/A" at bounding box center [251, 201] width 203 height 9
click at [159, 200] on label "N/A" at bounding box center [164, 201] width 11 height 9
click at [159, 200] on input "N/A" at bounding box center [161, 199] width 5 height 5
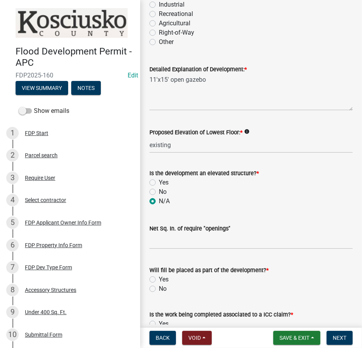
radio input "true"
click at [157, 242] on input "text" at bounding box center [251, 241] width 203 height 16
type input "165"
click at [159, 288] on label "No" at bounding box center [163, 288] width 8 height 9
click at [159, 288] on input "No" at bounding box center [161, 286] width 5 height 5
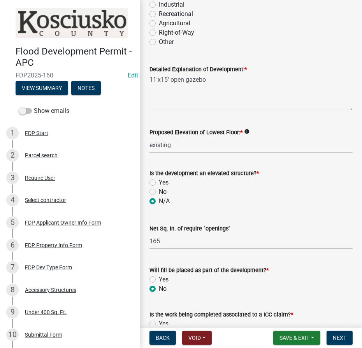
radio input "true"
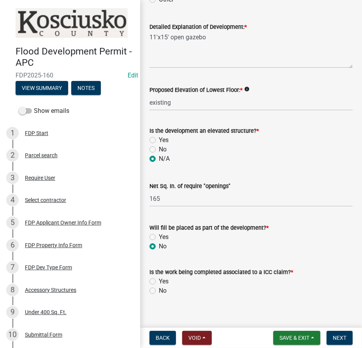
scroll to position [280, 0]
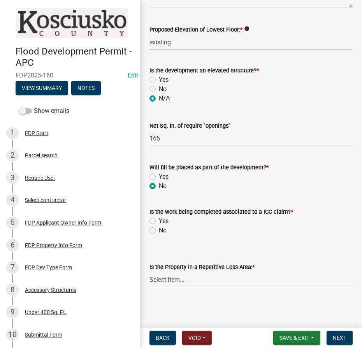
click at [159, 230] on label "No" at bounding box center [163, 230] width 8 height 9
click at [159, 230] on input "No" at bounding box center [161, 228] width 5 height 5
radio input "true"
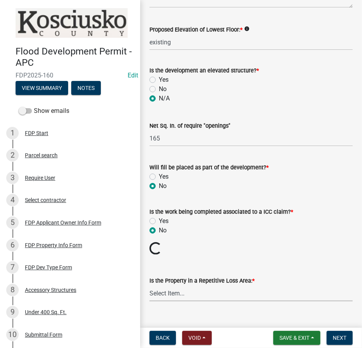
click at [165, 296] on select "Select Item... N/A Sycamore Briarwood EMS T41 EMS T13B Shore Acres EMS B40F EMS…" at bounding box center [251, 294] width 203 height 16
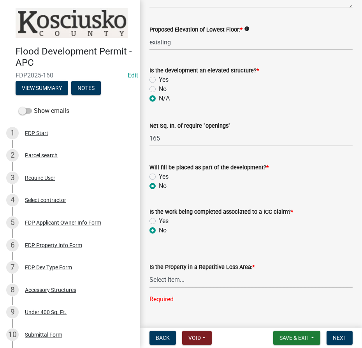
click at [176, 285] on select "Select Item... N/A Sycamore Briarwood EMS T41 EMS T13B Shore Acres EMS B40F EMS…" at bounding box center [251, 280] width 203 height 16
click at [150, 272] on select "Select Item... N/A Sycamore Briarwood EMS T41 EMS T13B Shore Acres EMS B40F EMS…" at bounding box center [251, 280] width 203 height 16
select select "e3c360ee-7977-4b9d-91ef-f00a4a3ecee8"
click at [337, 341] on span "Next" at bounding box center [340, 338] width 14 height 6
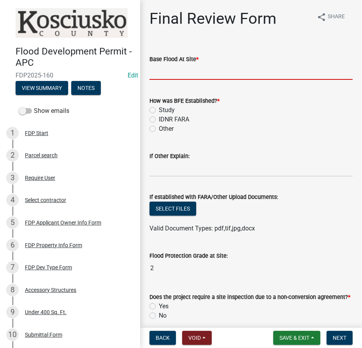
click at [185, 69] on input "text" at bounding box center [251, 72] width 203 height 16
type input "840.3"
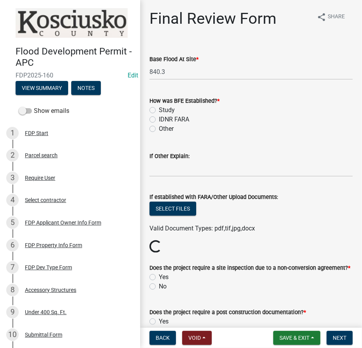
click at [159, 112] on label "Study" at bounding box center [167, 110] width 16 height 9
click at [159, 111] on input "Study" at bounding box center [161, 108] width 5 height 5
radio input "true"
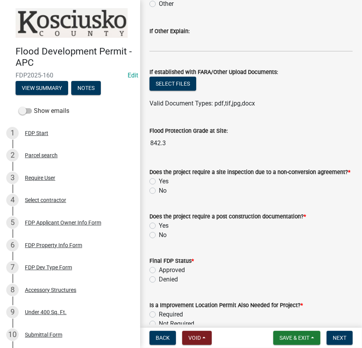
scroll to position [141, 0]
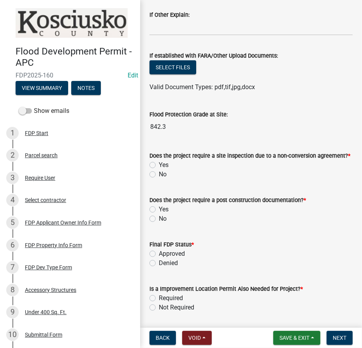
click at [159, 174] on label "No" at bounding box center [163, 174] width 8 height 9
click at [159, 174] on input "No" at bounding box center [161, 172] width 5 height 5
radio input "true"
click at [159, 219] on label "No" at bounding box center [163, 218] width 8 height 9
click at [159, 219] on input "No" at bounding box center [161, 216] width 5 height 5
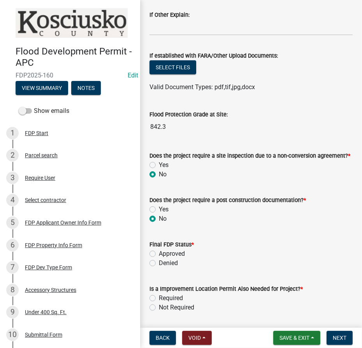
radio input "true"
click at [159, 255] on label "Approved" at bounding box center [172, 253] width 26 height 9
click at [159, 254] on input "Approved" at bounding box center [161, 251] width 5 height 5
radio input "true"
click at [159, 299] on label "Required" at bounding box center [171, 298] width 24 height 9
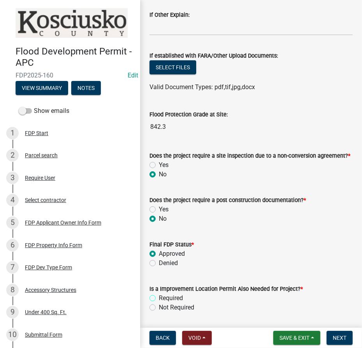
click at [159, 299] on input "Required" at bounding box center [161, 296] width 5 height 5
radio input "true"
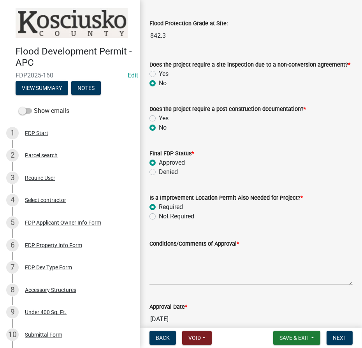
scroll to position [283, 0]
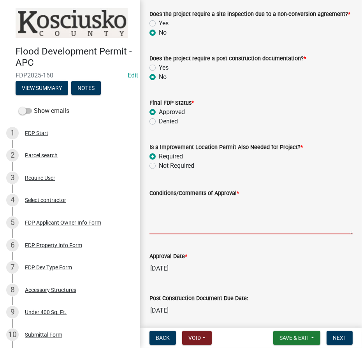
drag, startPoint x: 172, startPoint y: 207, endPoint x: 178, endPoint y: 218, distance: 12.4
click at [174, 210] on textarea "Conditions/Comments of Approval *" at bounding box center [251, 216] width 203 height 37
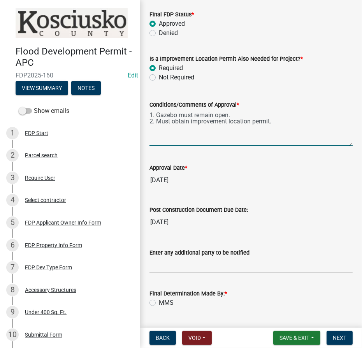
scroll to position [436, 0]
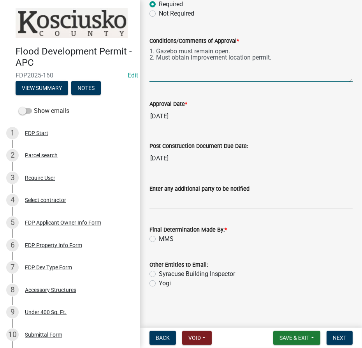
type textarea "1. Gazebo must remain open. 2. Must obtain improvement location permit."
click at [159, 240] on label "MMS" at bounding box center [166, 239] width 15 height 9
click at [159, 240] on input "MMS" at bounding box center [161, 237] width 5 height 5
radio input "true"
click at [338, 338] on span "Next" at bounding box center [340, 338] width 14 height 6
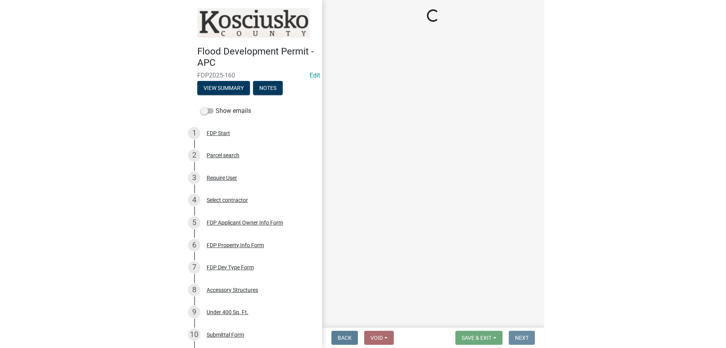
scroll to position [0, 0]
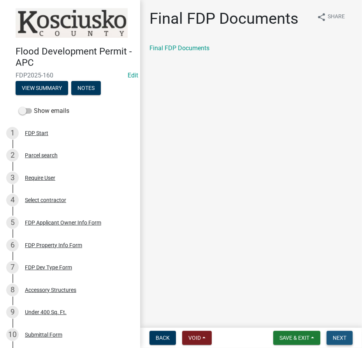
click at [343, 334] on button "Next" at bounding box center [340, 338] width 26 height 14
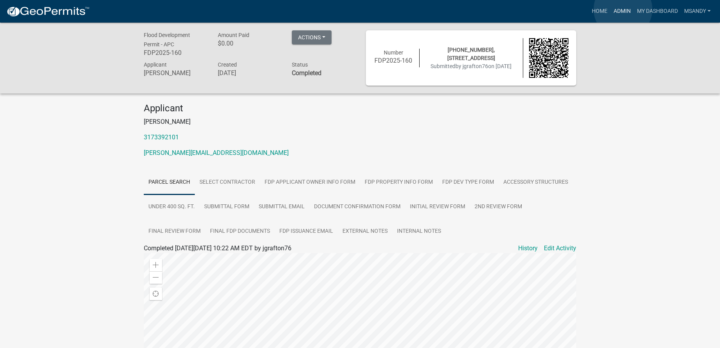
click at [362, 9] on link "Admin" at bounding box center [622, 11] width 23 height 15
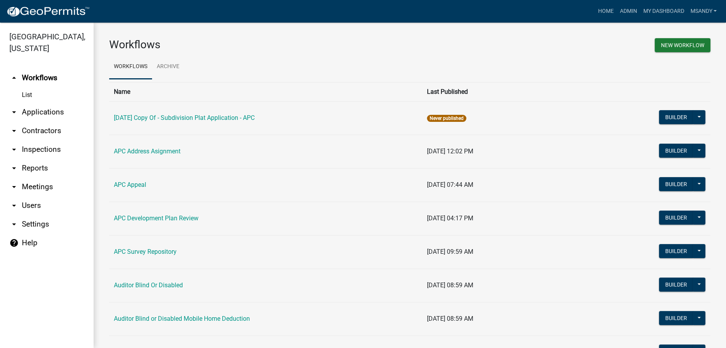
click at [42, 114] on link "arrow_drop_down Applications" at bounding box center [47, 112] width 94 height 19
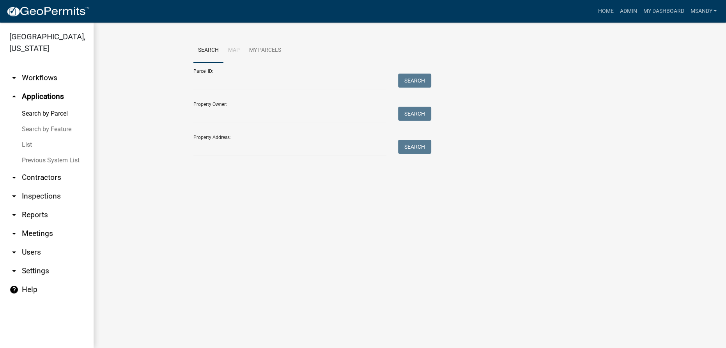
click at [28, 146] on link "List" at bounding box center [47, 145] width 94 height 16
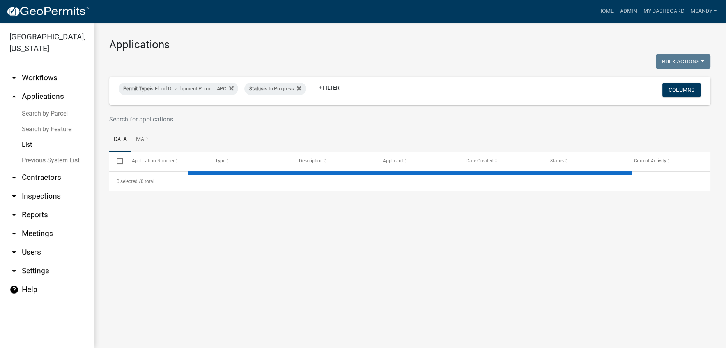
select select "3: 100"
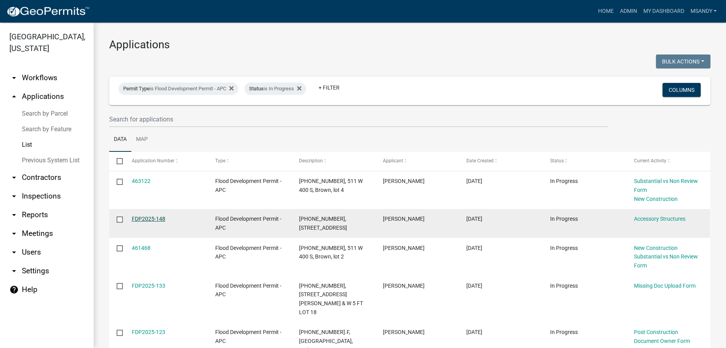
click at [147, 219] on link "FDP2025-148" at bounding box center [149, 219] width 34 height 6
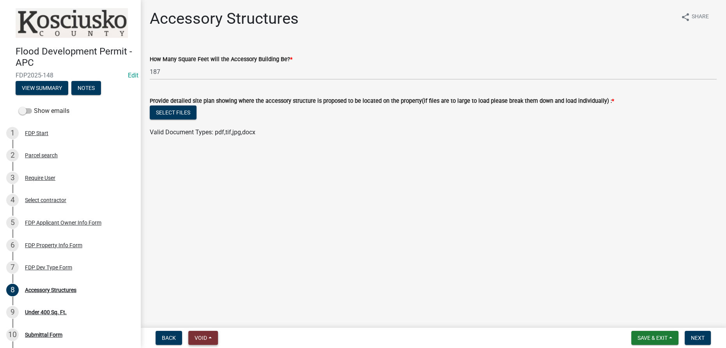
click at [216, 341] on button "Void" at bounding box center [203, 338] width 30 height 14
click at [219, 263] on button "Withdraw" at bounding box center [219, 261] width 62 height 19
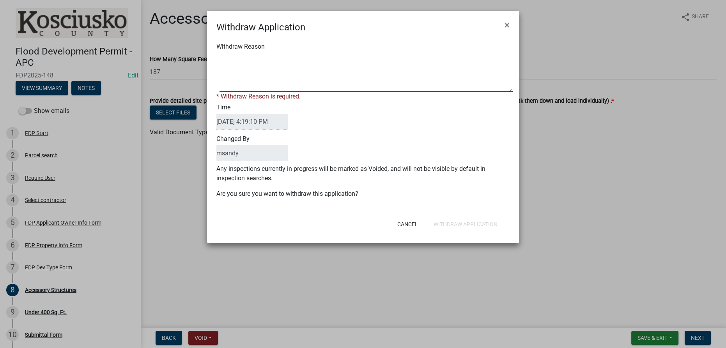
click at [249, 65] on textarea "Withdraw Reason" at bounding box center [365, 72] width 293 height 39
type textarea "Duplicate"
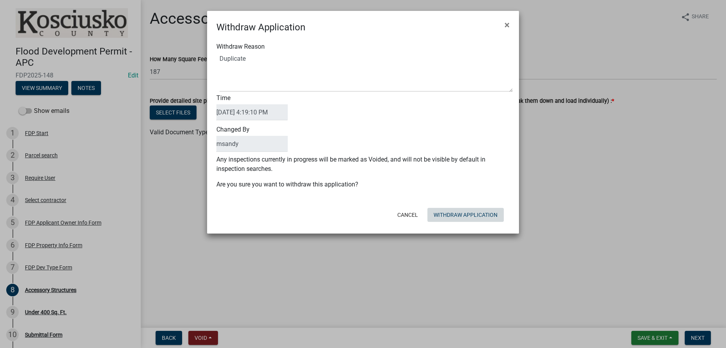
click at [362, 221] on button "Withdraw Application" at bounding box center [465, 215] width 76 height 14
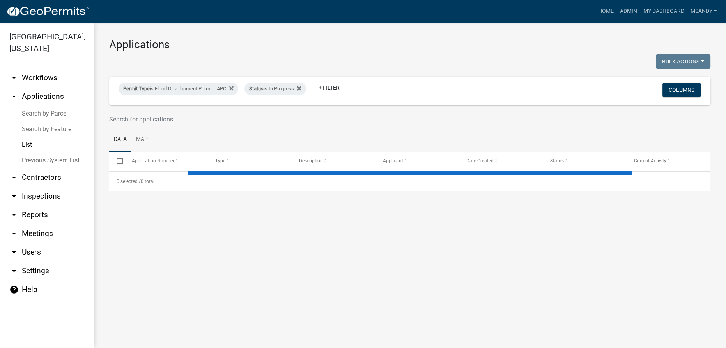
select select "3: 100"
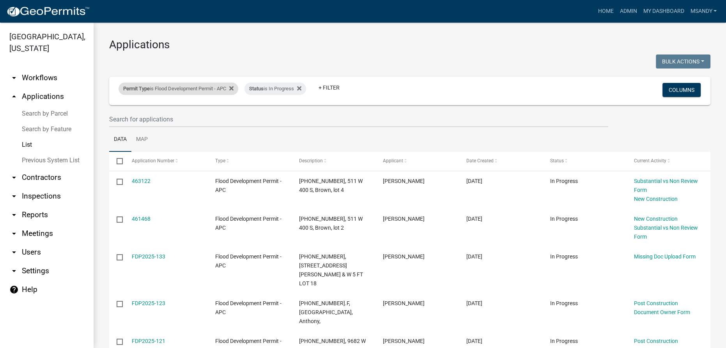
click at [178, 90] on div "Permit Type is Flood Development Permit - APC" at bounding box center [178, 89] width 120 height 12
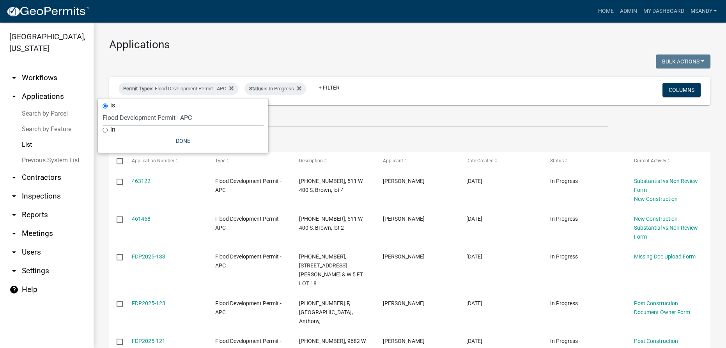
click at [159, 123] on select "Select an option [DATE] Copy Of - Subdivision Plat Application - APC APC Addres…" at bounding box center [182, 118] width 161 height 16
select select "eb70c5df-7d79-4007-8fff-490efa7218cf"
click at [102, 110] on select "Select an option [DATE] Copy Of - Subdivision Plat Application - APC APC Addres…" at bounding box center [182, 118] width 161 height 16
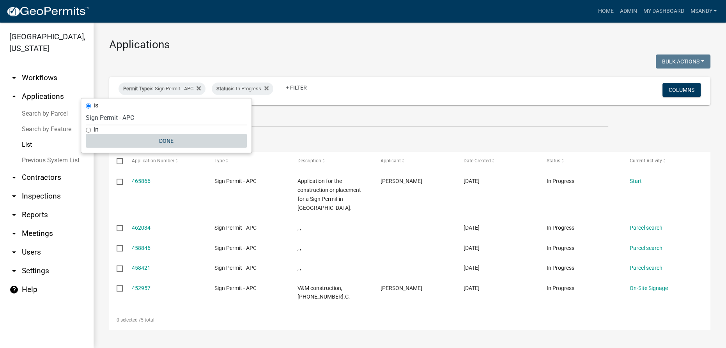
click at [157, 139] on button "Done" at bounding box center [166, 141] width 161 height 14
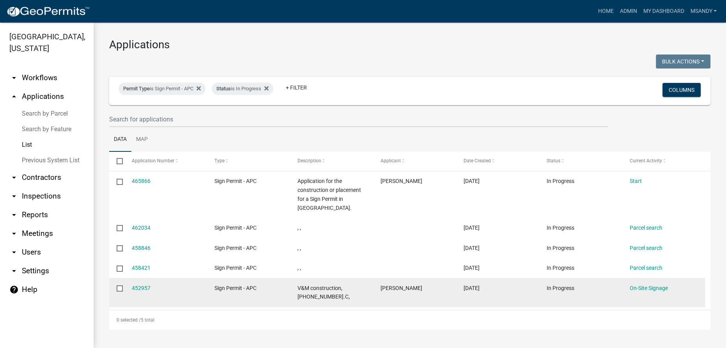
click at [121, 290] on input "checkbox" at bounding box center [119, 288] width 5 height 5
checkbox input "true"
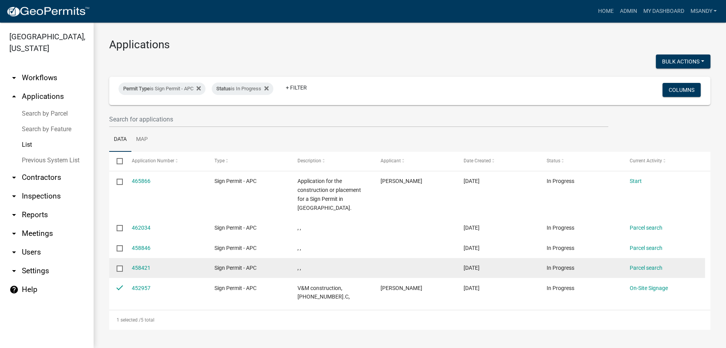
click at [120, 265] on datatable-body-cell at bounding box center [116, 268] width 15 height 20
click at [118, 270] on input "checkbox" at bounding box center [119, 268] width 5 height 5
checkbox input "true"
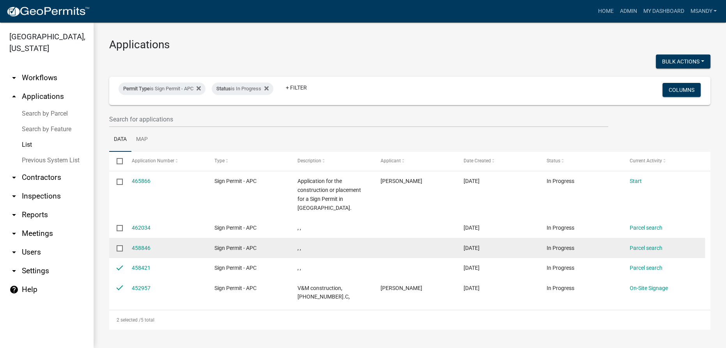
click at [118, 246] on input "checkbox" at bounding box center [119, 247] width 5 height 5
checkbox input "true"
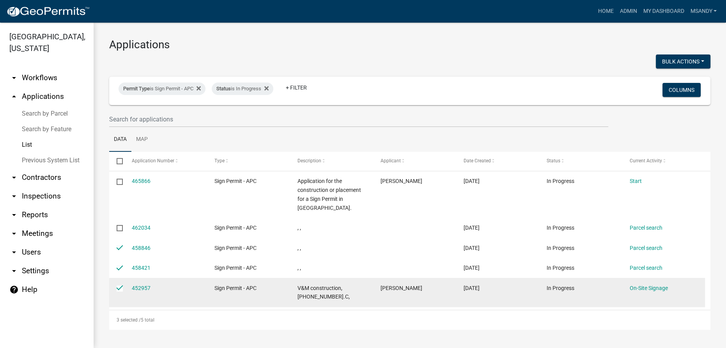
click at [117, 288] on input "checkbox" at bounding box center [119, 288] width 5 height 5
checkbox input "false"
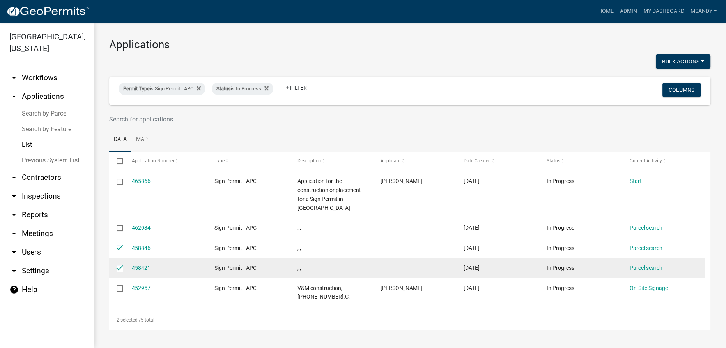
click at [119, 263] on datatable-body-cell at bounding box center [116, 268] width 15 height 20
click at [118, 266] on input "checkbox" at bounding box center [119, 268] width 5 height 5
checkbox input "false"
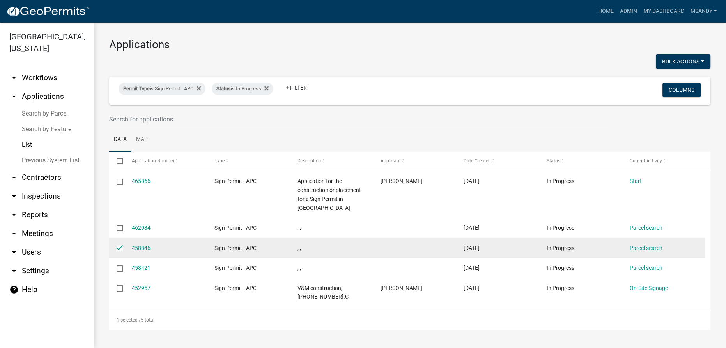
click at [120, 250] on input "checkbox" at bounding box center [119, 247] width 5 height 5
checkbox input "false"
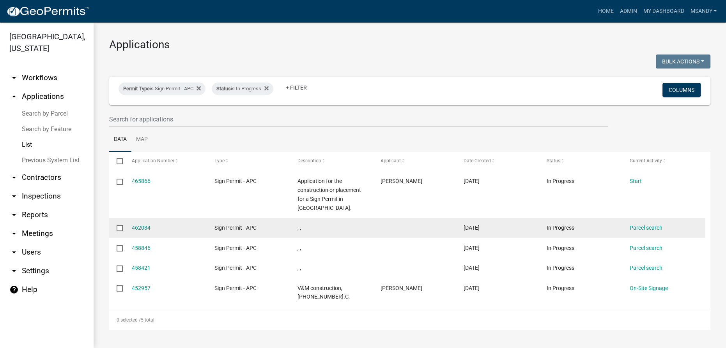
click at [118, 228] on input "checkbox" at bounding box center [119, 227] width 5 height 5
checkbox input "true"
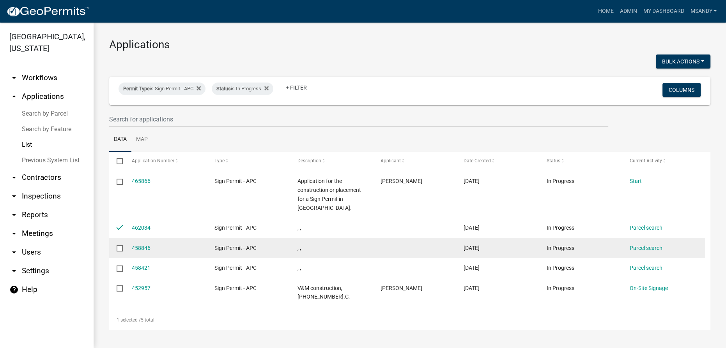
click at [117, 251] on input "checkbox" at bounding box center [119, 247] width 5 height 5
checkbox input "true"
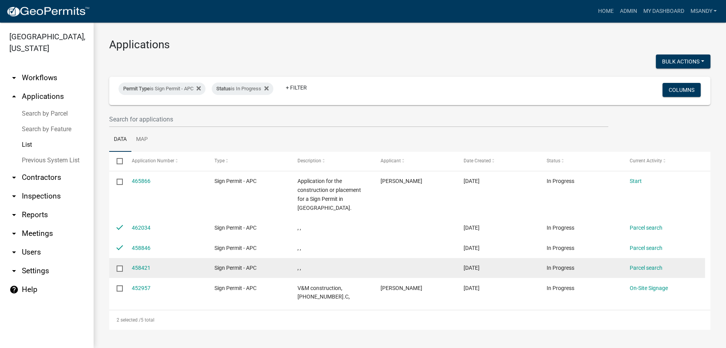
click at [119, 268] on input "checkbox" at bounding box center [119, 268] width 5 height 5
checkbox input "true"
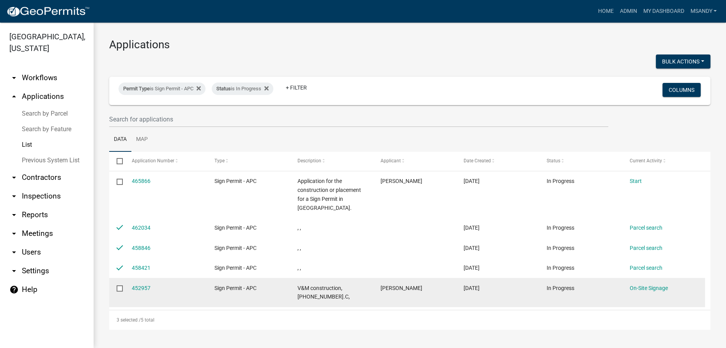
click at [119, 289] on input "checkbox" at bounding box center [119, 288] width 5 height 5
checkbox input "true"
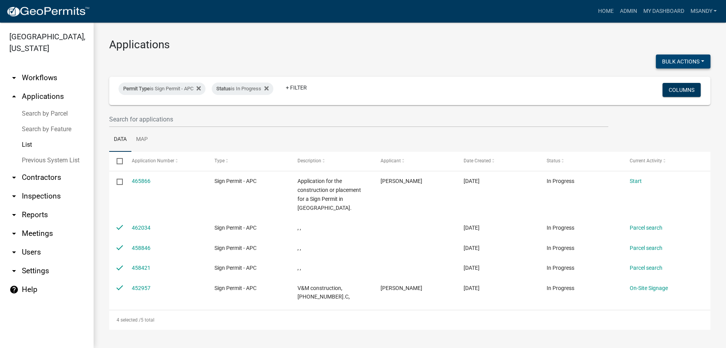
click at [362, 59] on button "Bulk Actions" at bounding box center [682, 62] width 55 height 14
click at [362, 83] on button "Void" at bounding box center [679, 81] width 62 height 19
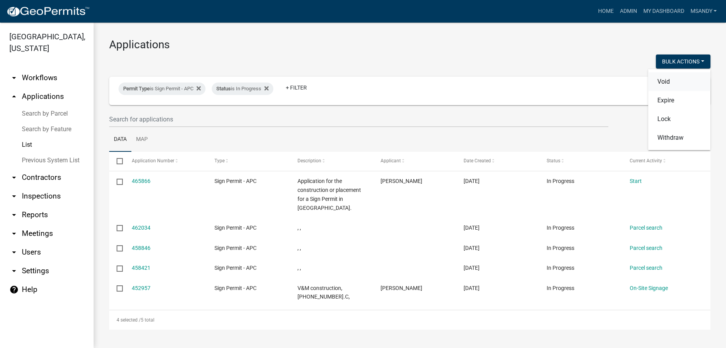
checkbox input "false"
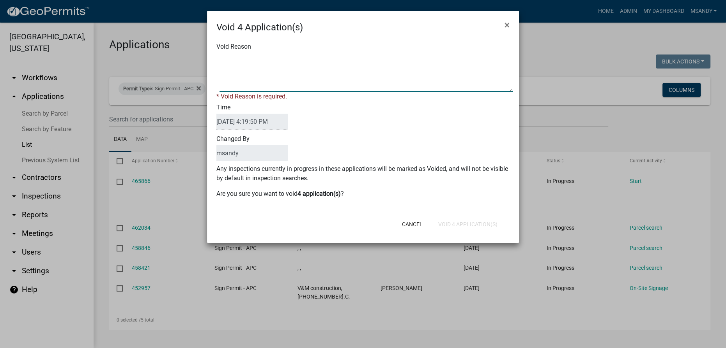
click at [362, 75] on textarea "Void Reason" at bounding box center [365, 72] width 293 height 39
type textarea "Incomplete"
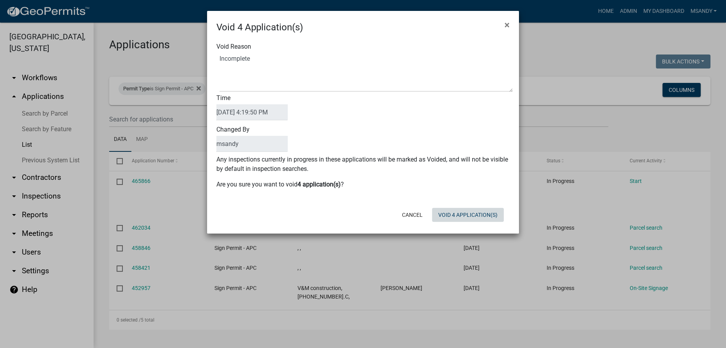
click at [362, 222] on button "Void 4 Application(s)" at bounding box center [468, 215] width 72 height 14
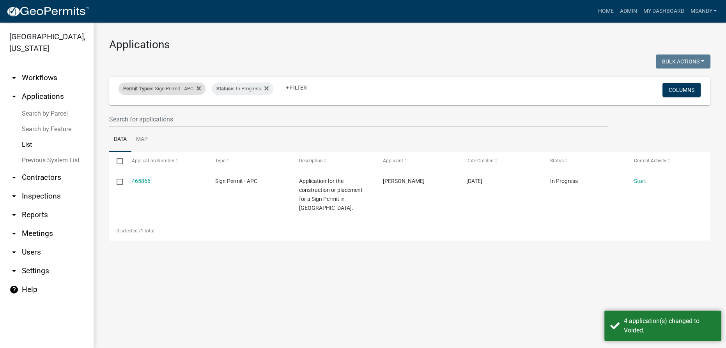
click at [163, 89] on div "Permit Type is Sign Permit - APC" at bounding box center [161, 89] width 87 height 12
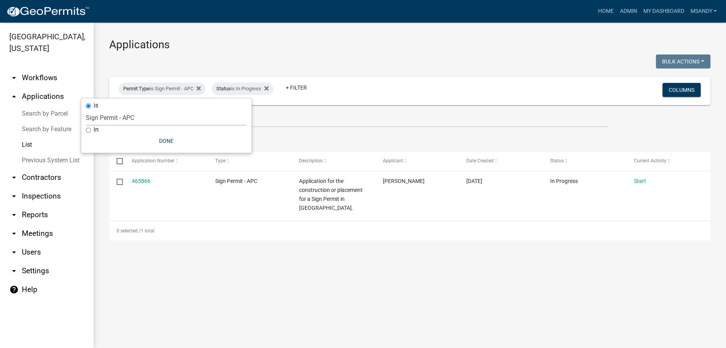
click at [144, 118] on select "Select an option [DATE] Copy Of - Subdivision Plat Application - APC APC Addres…" at bounding box center [166, 118] width 161 height 16
select select "a2c991f8-68ce-43d3-971c-57015753063b"
click at [106, 110] on select "Select an option [DATE] Copy Of - Subdivision Plat Application - APC APC Addres…" at bounding box center [166, 118] width 161 height 16
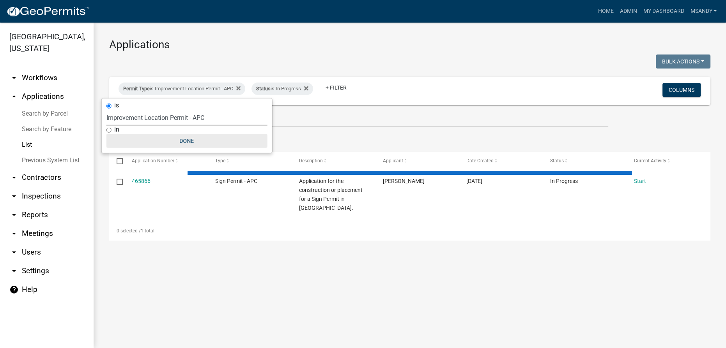
select select "3: 100"
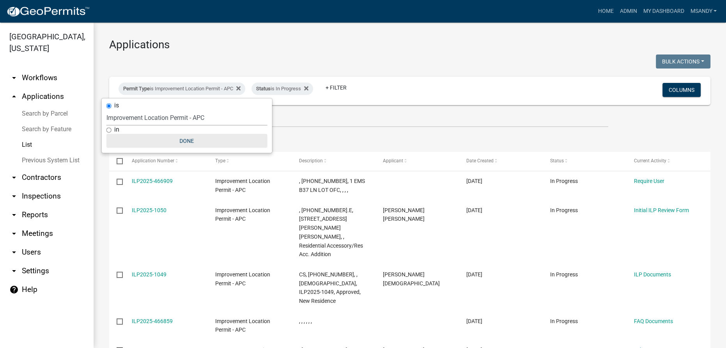
click at [187, 139] on button "Done" at bounding box center [186, 141] width 161 height 14
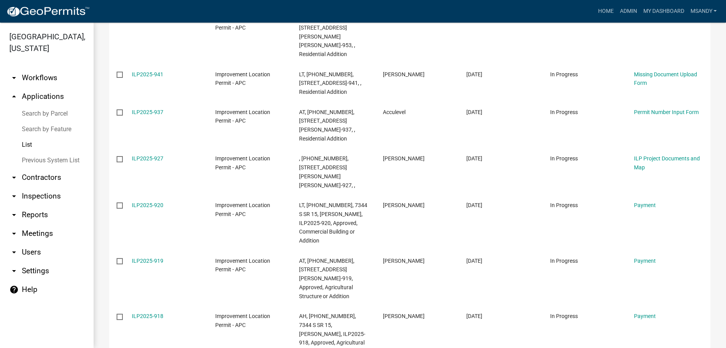
scroll to position [1208, 0]
